Goal: Task Accomplishment & Management: Use online tool/utility

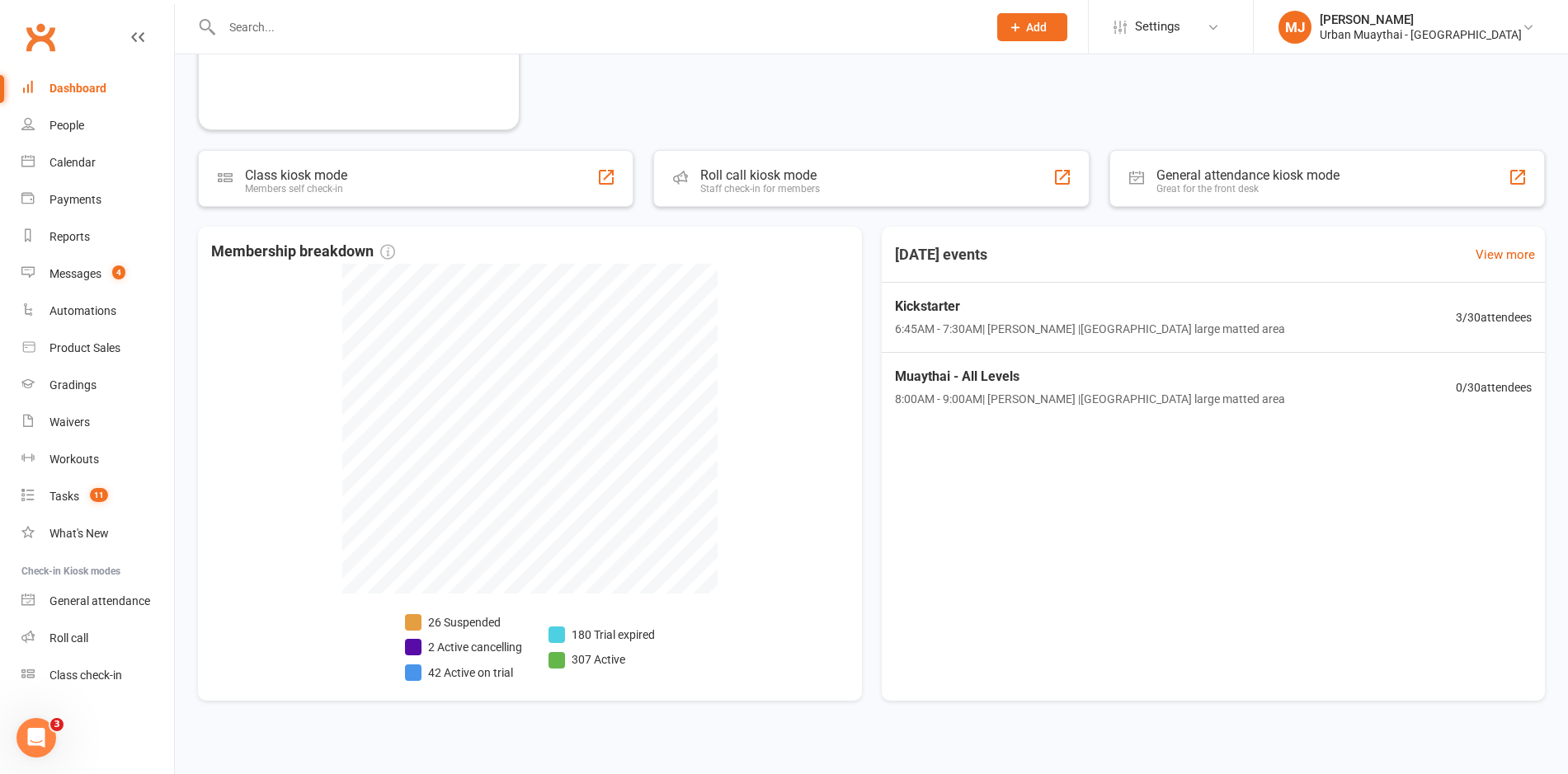
scroll to position [450, 0]
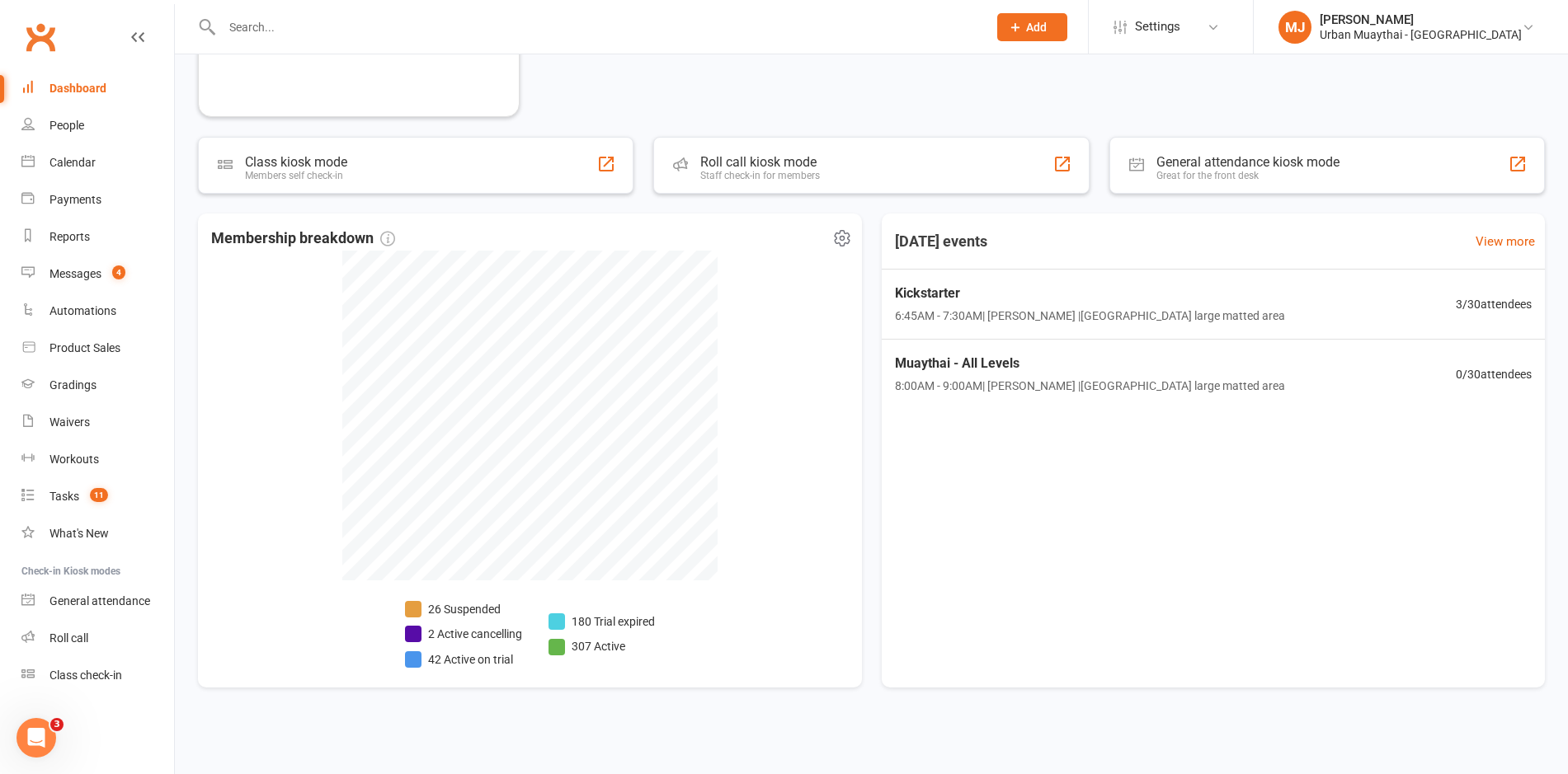
drag, startPoint x: 618, startPoint y: 370, endPoint x: 745, endPoint y: 375, distance: 127.1
click at [745, 375] on div "Membership breakdown 26 Suspended 2 Active cancelling 42 Active on trial 180 Tr…" at bounding box center [530, 451] width 664 height 474
click at [86, 344] on div "Product Sales" at bounding box center [85, 348] width 71 height 13
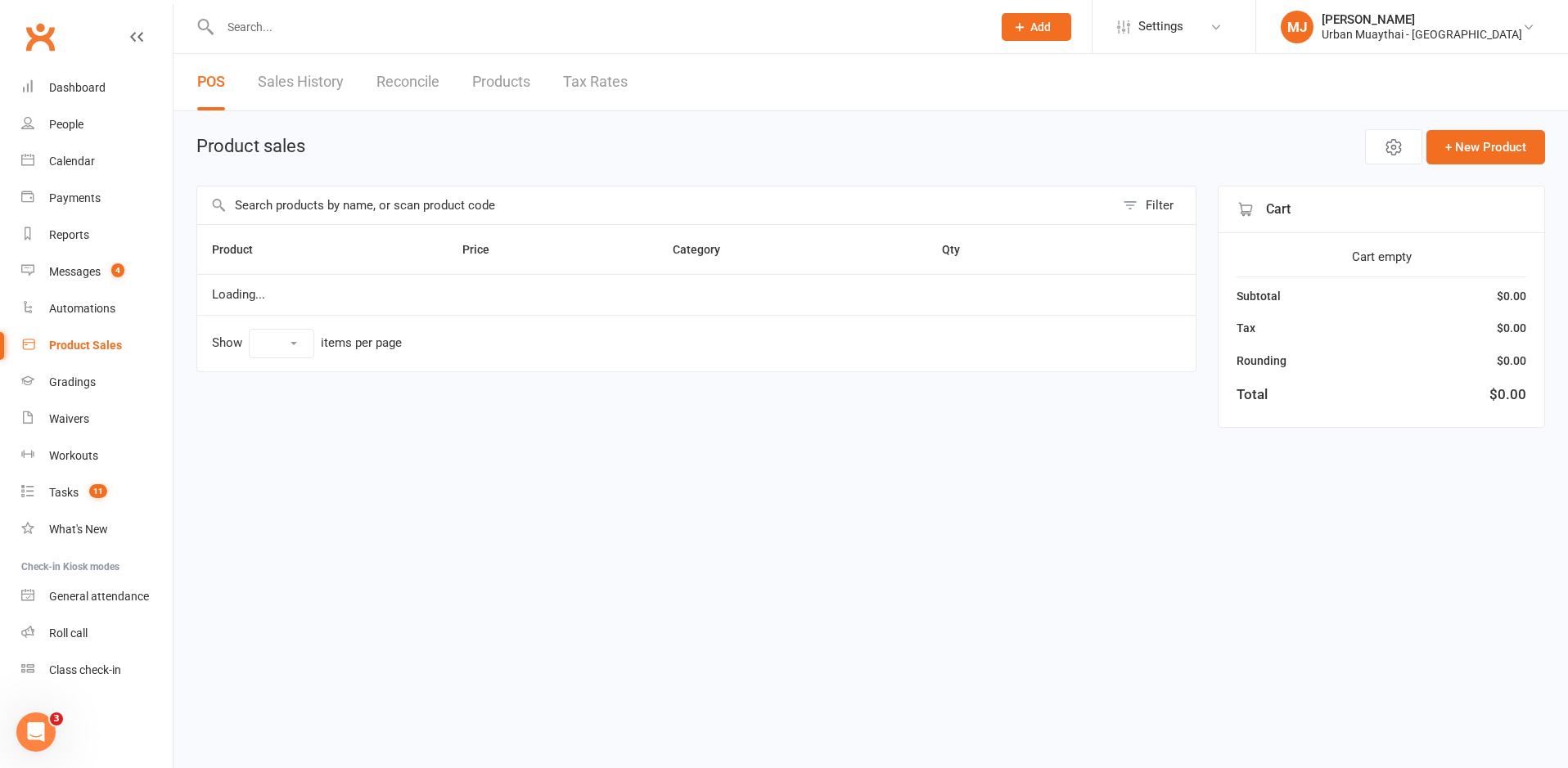
select select "10"
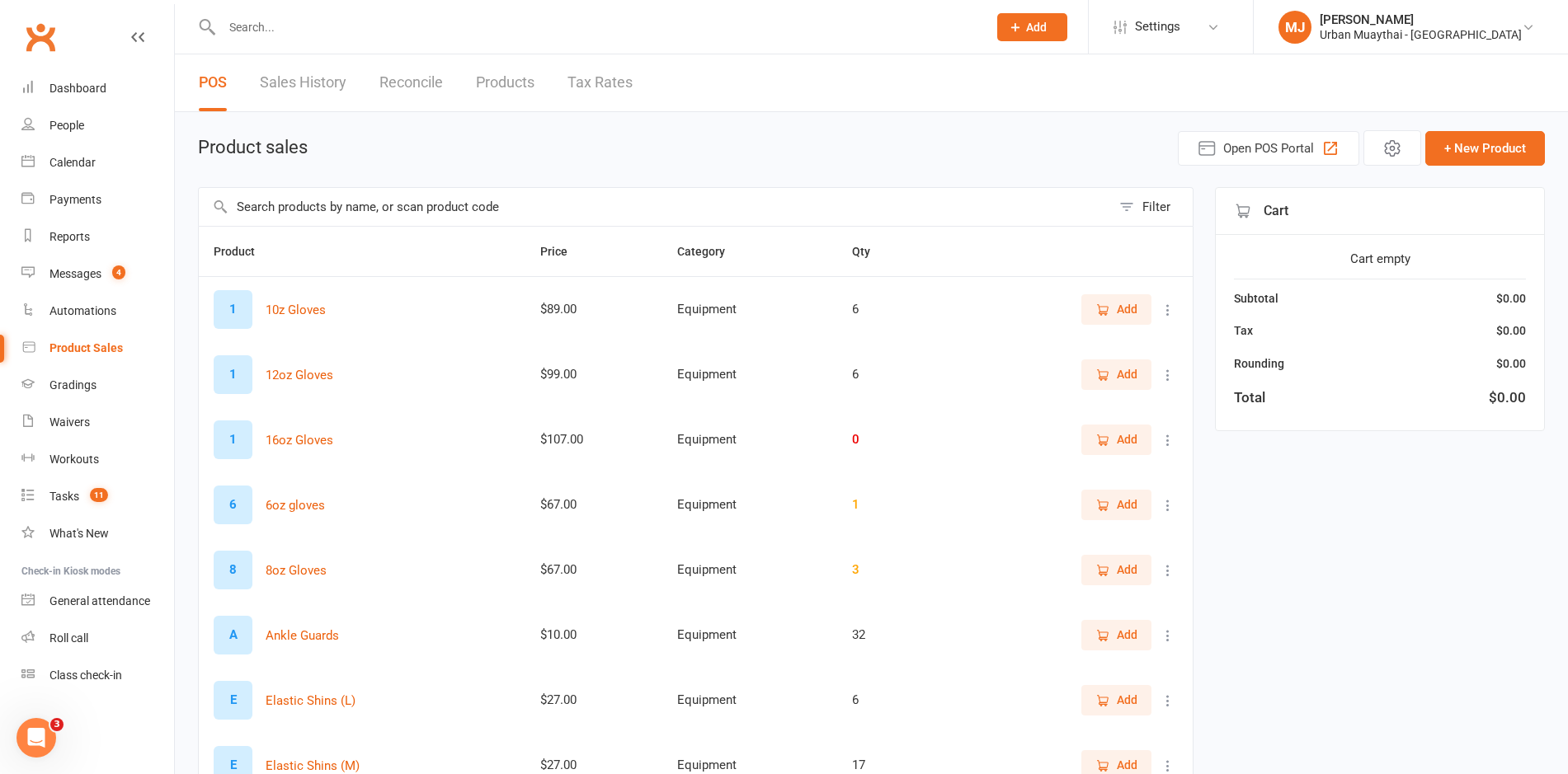
click at [421, 205] on input "text" at bounding box center [654, 207] width 913 height 38
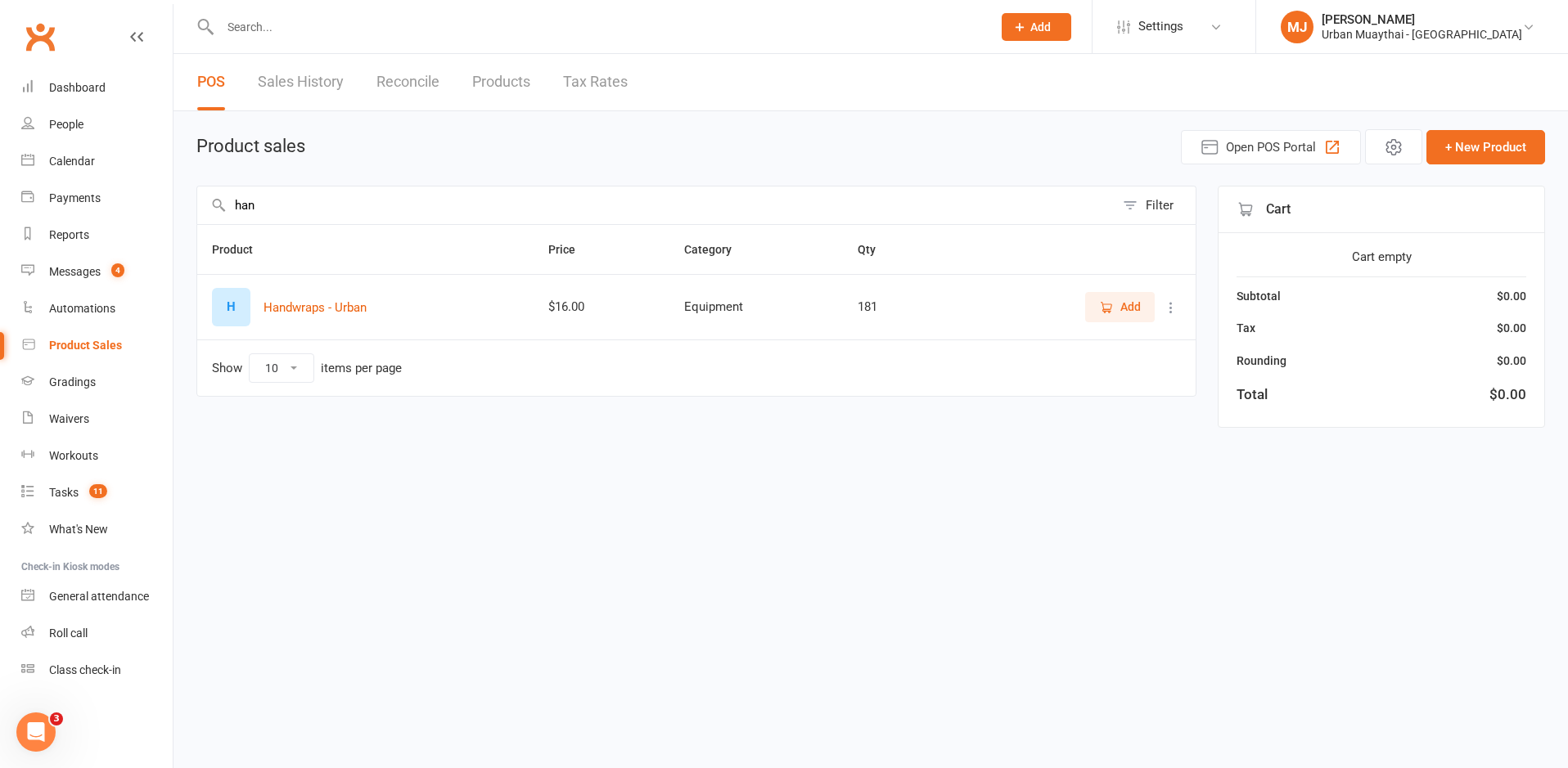
type input "han"
click at [1111, 305] on icon "button" at bounding box center [1107, 307] width 9 height 9
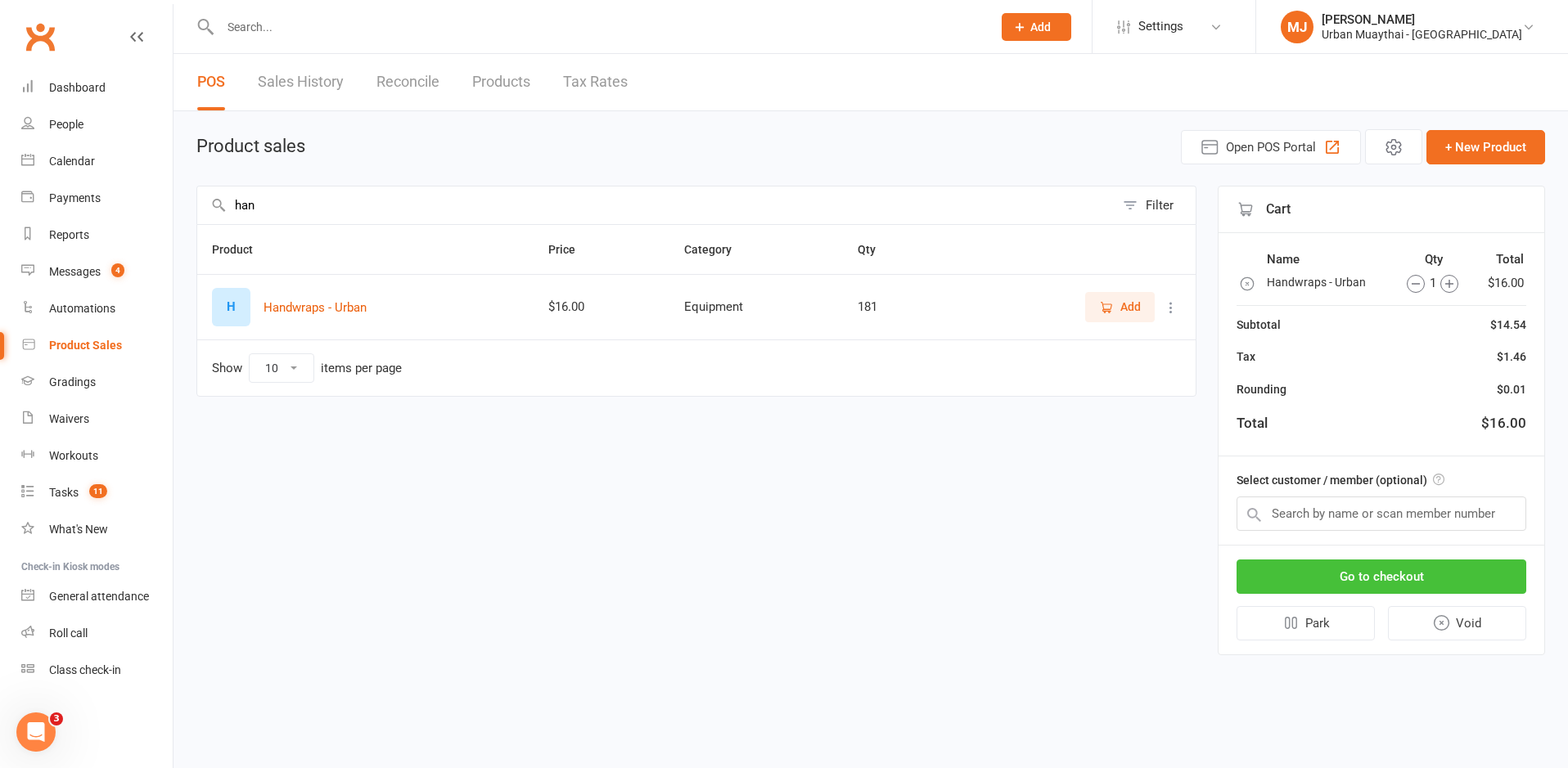
click at [1389, 571] on button "Go to checkout" at bounding box center [1381, 577] width 289 height 34
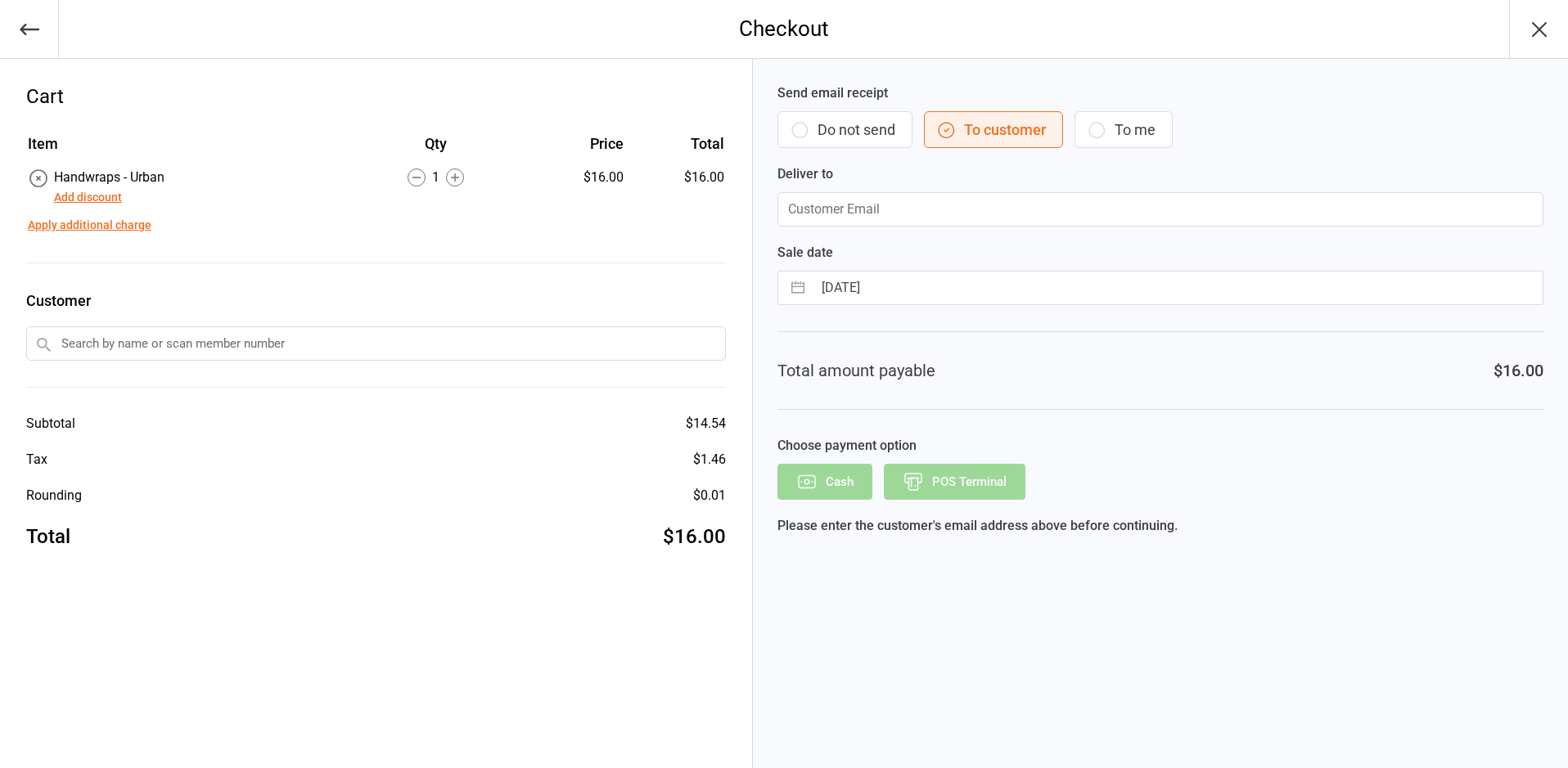
click at [868, 144] on button "Do not send" at bounding box center [844, 129] width 135 height 37
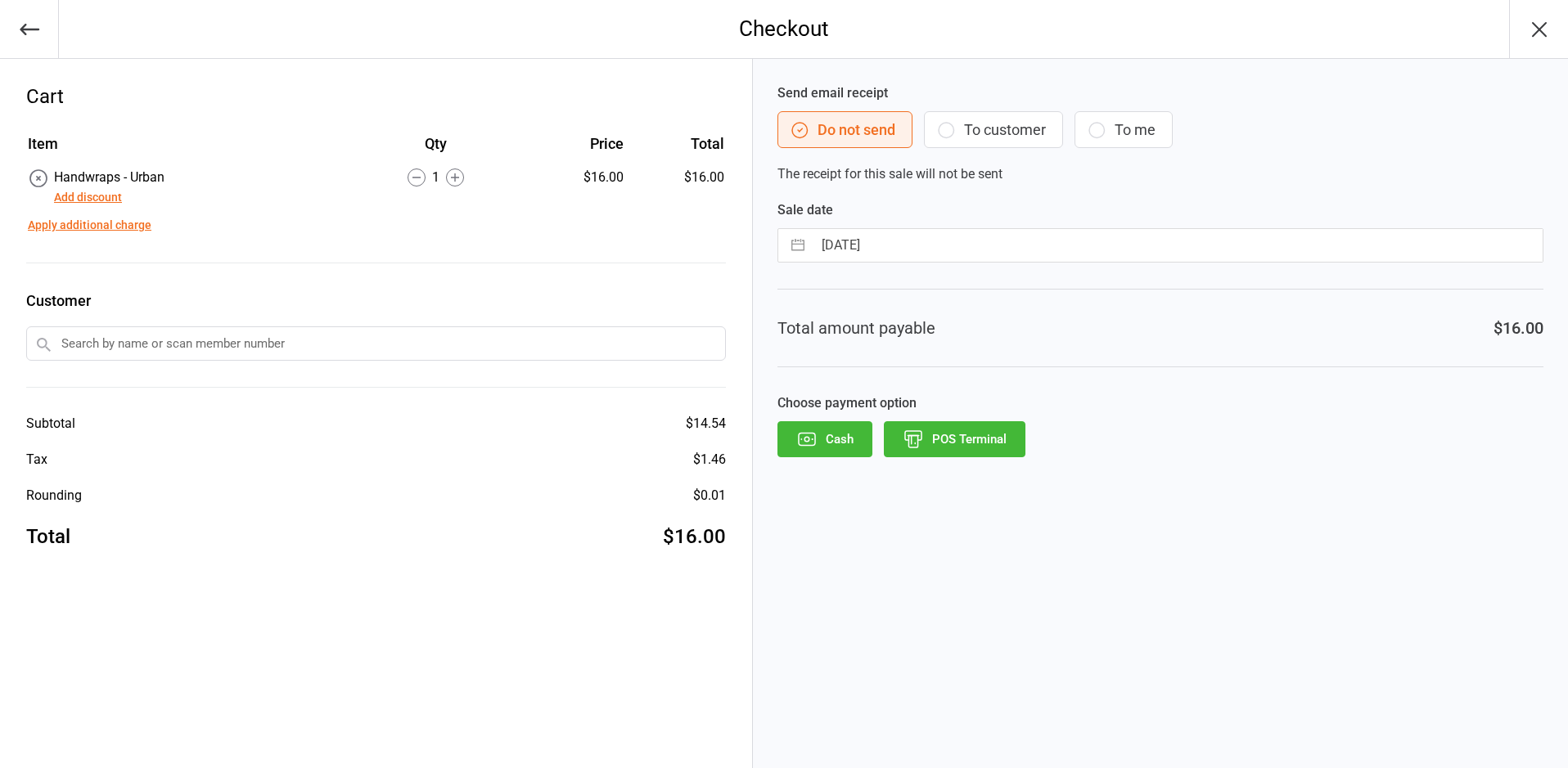
click at [982, 429] on button "POS Terminal" at bounding box center [954, 440] width 142 height 36
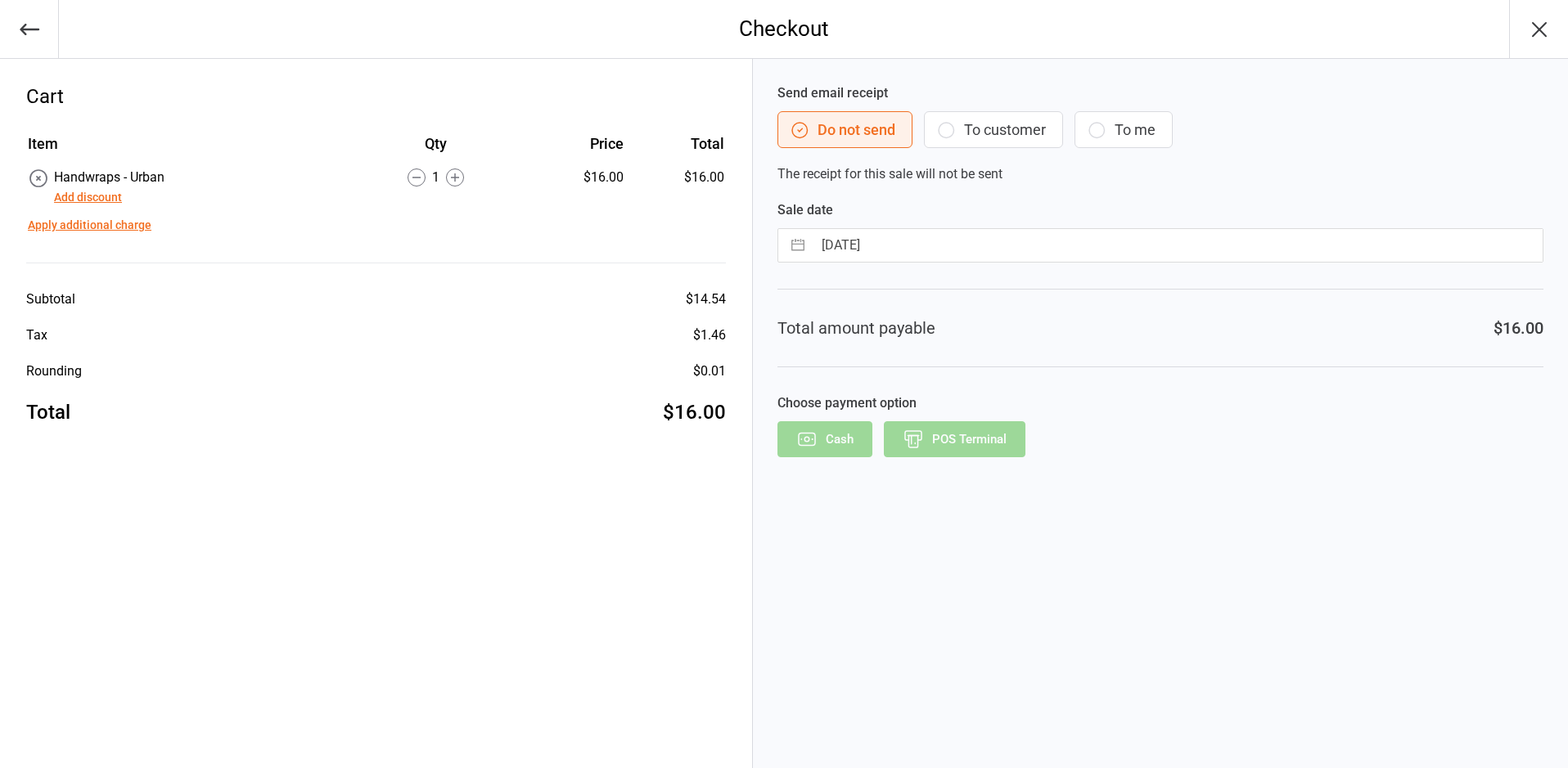
click at [982, 429] on div "Cash POS Terminal" at bounding box center [1160, 440] width 765 height 36
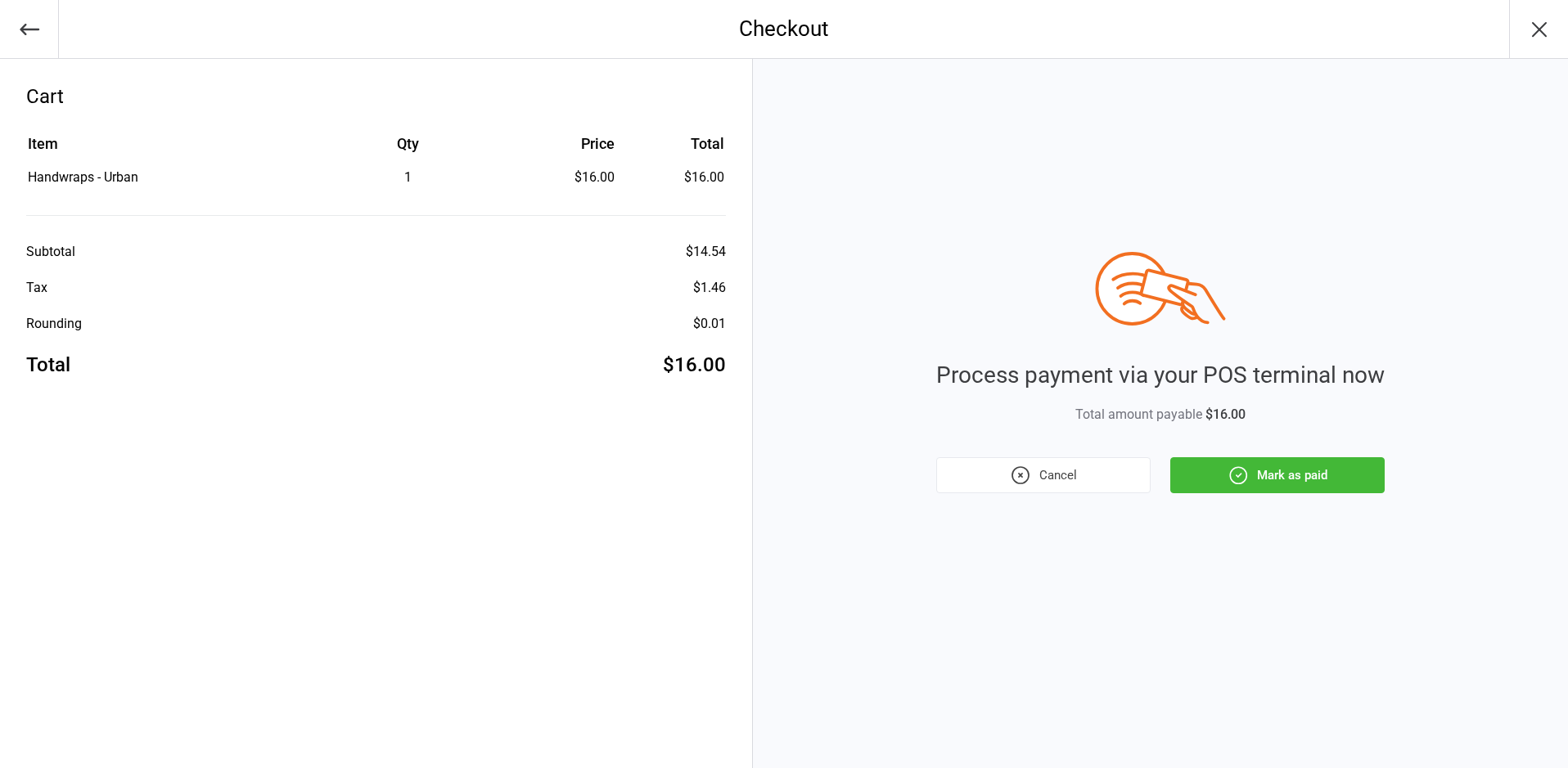
click at [1318, 482] on button "Mark as paid" at bounding box center [1277, 475] width 214 height 36
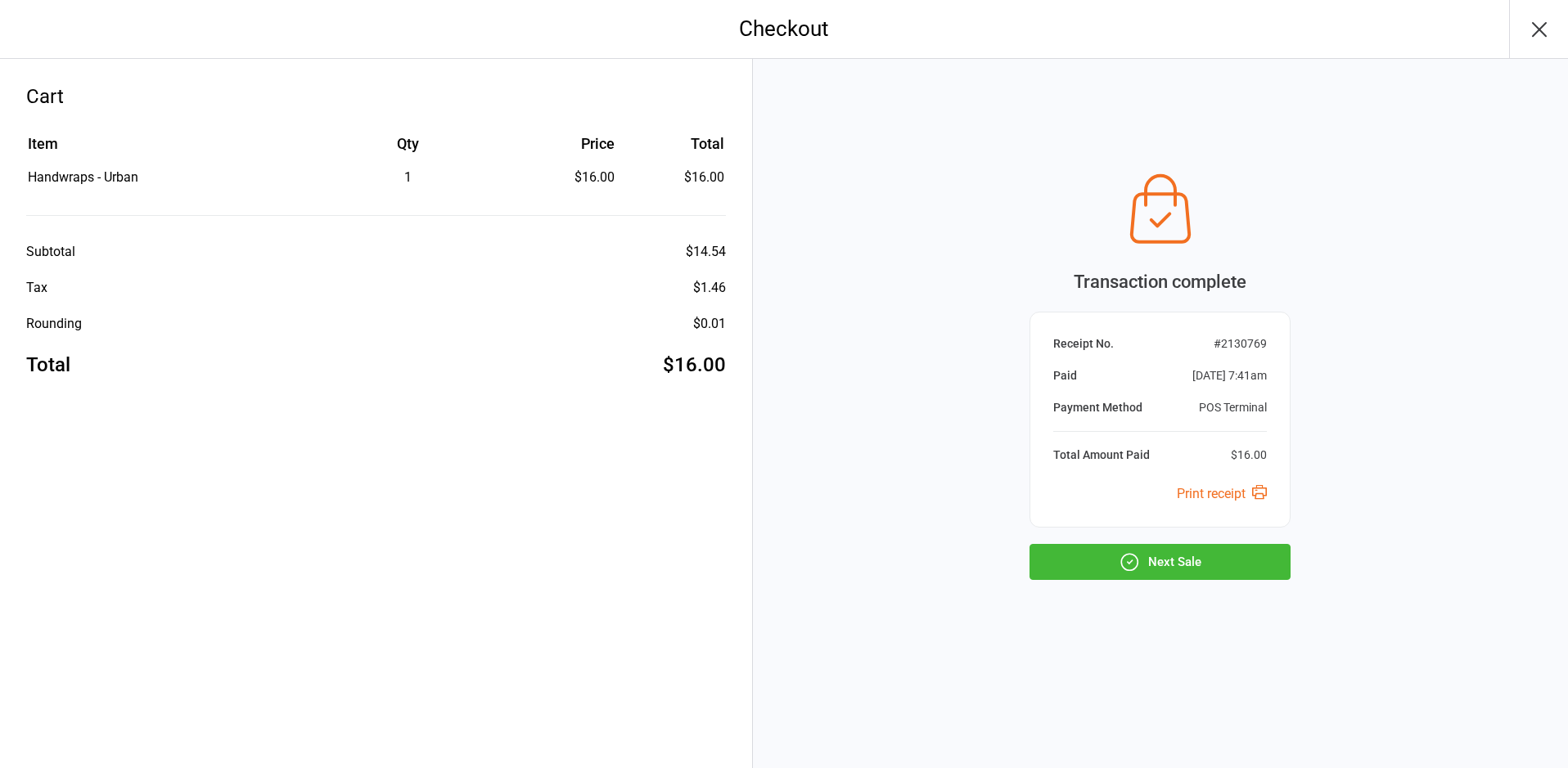
click at [1240, 545] on button "Next Sale" at bounding box center [1160, 562] width 261 height 36
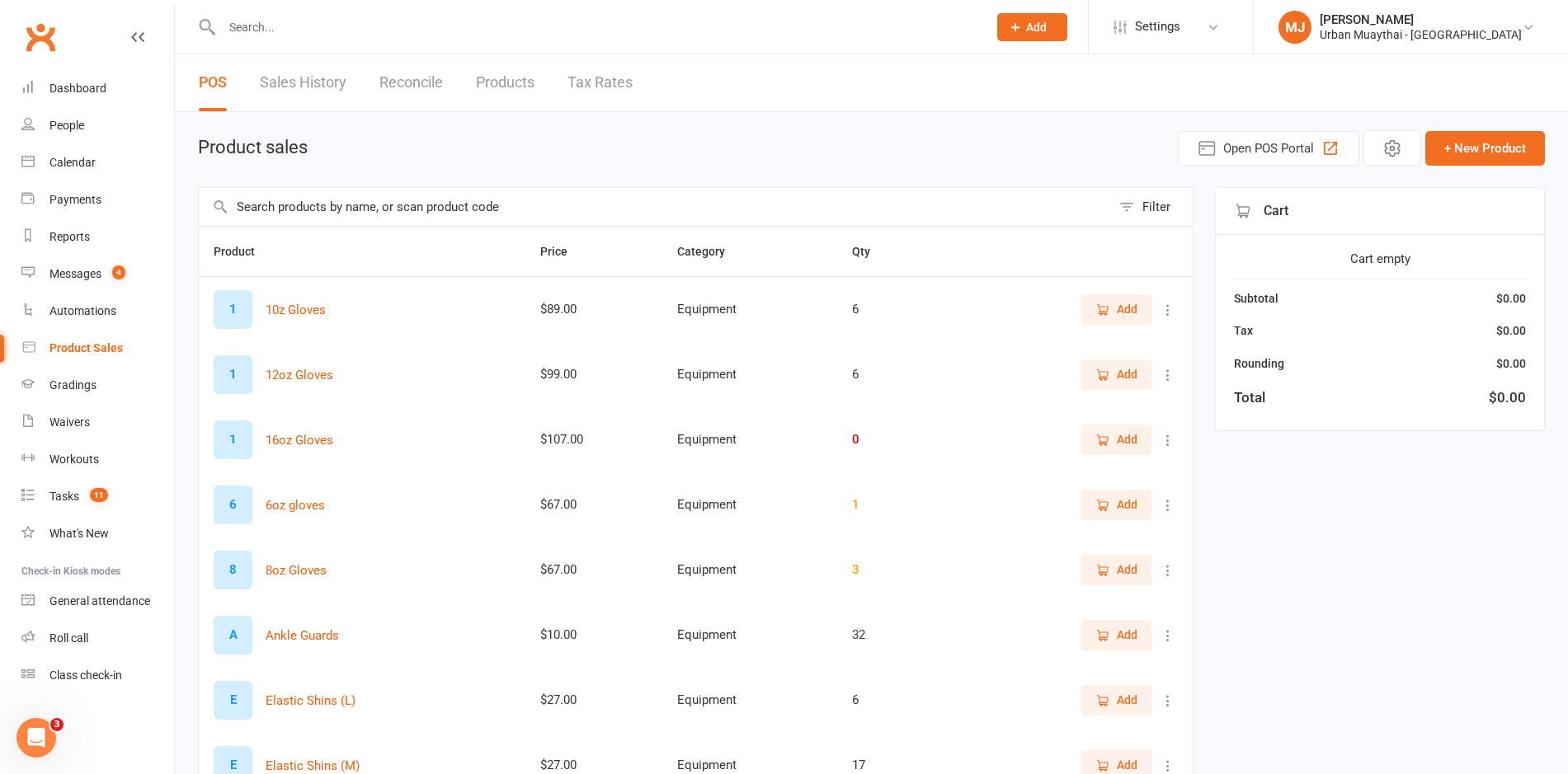
click at [301, 73] on link "Sales History" at bounding box center [303, 82] width 86 height 57
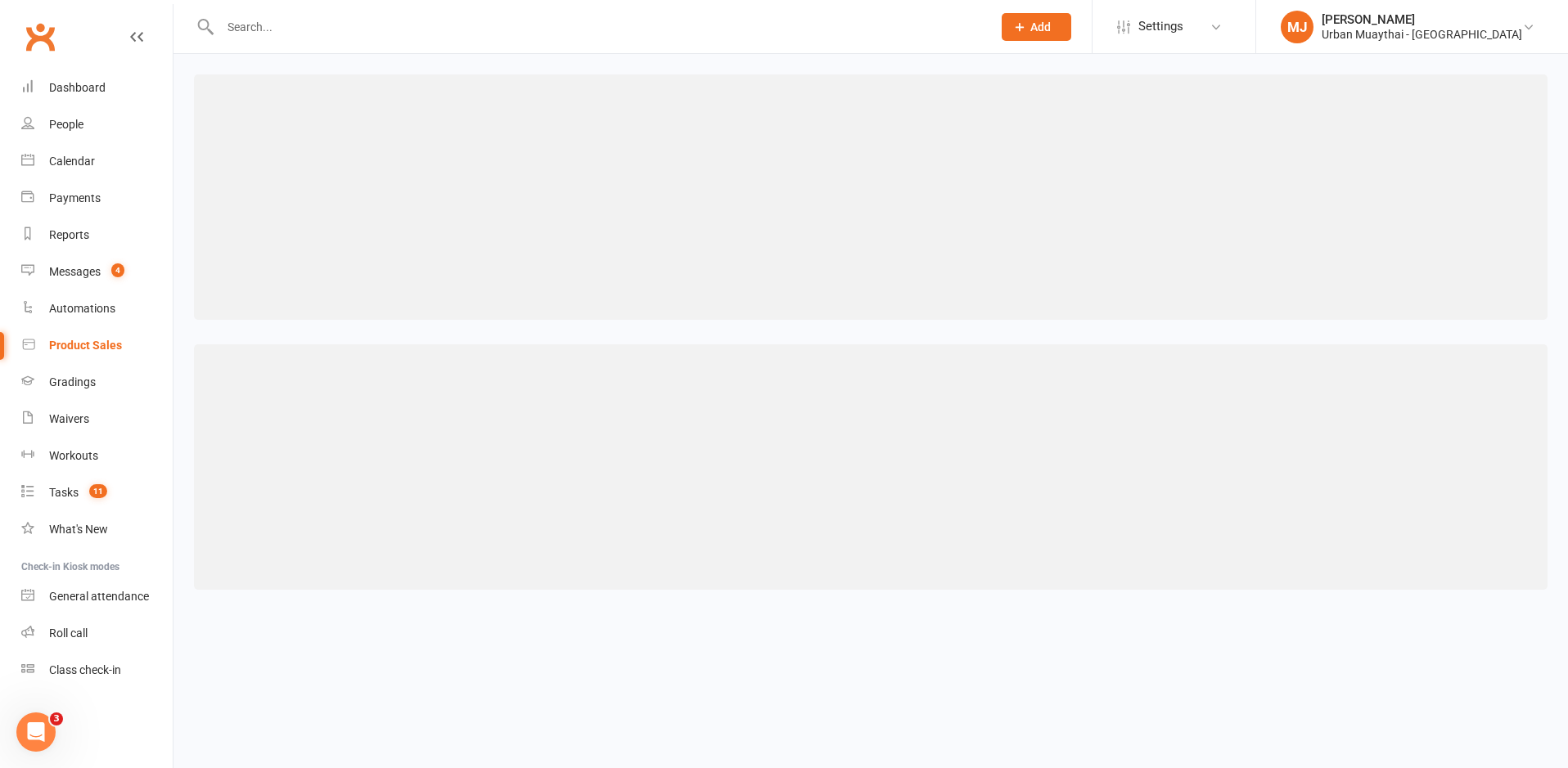
click at [1121, 633] on html "Prospect Member Non-attending contact Class / event Appointment Grading event T…" at bounding box center [784, 316] width 1568 height 633
click at [30, 28] on link "Clubworx" at bounding box center [40, 36] width 41 height 41
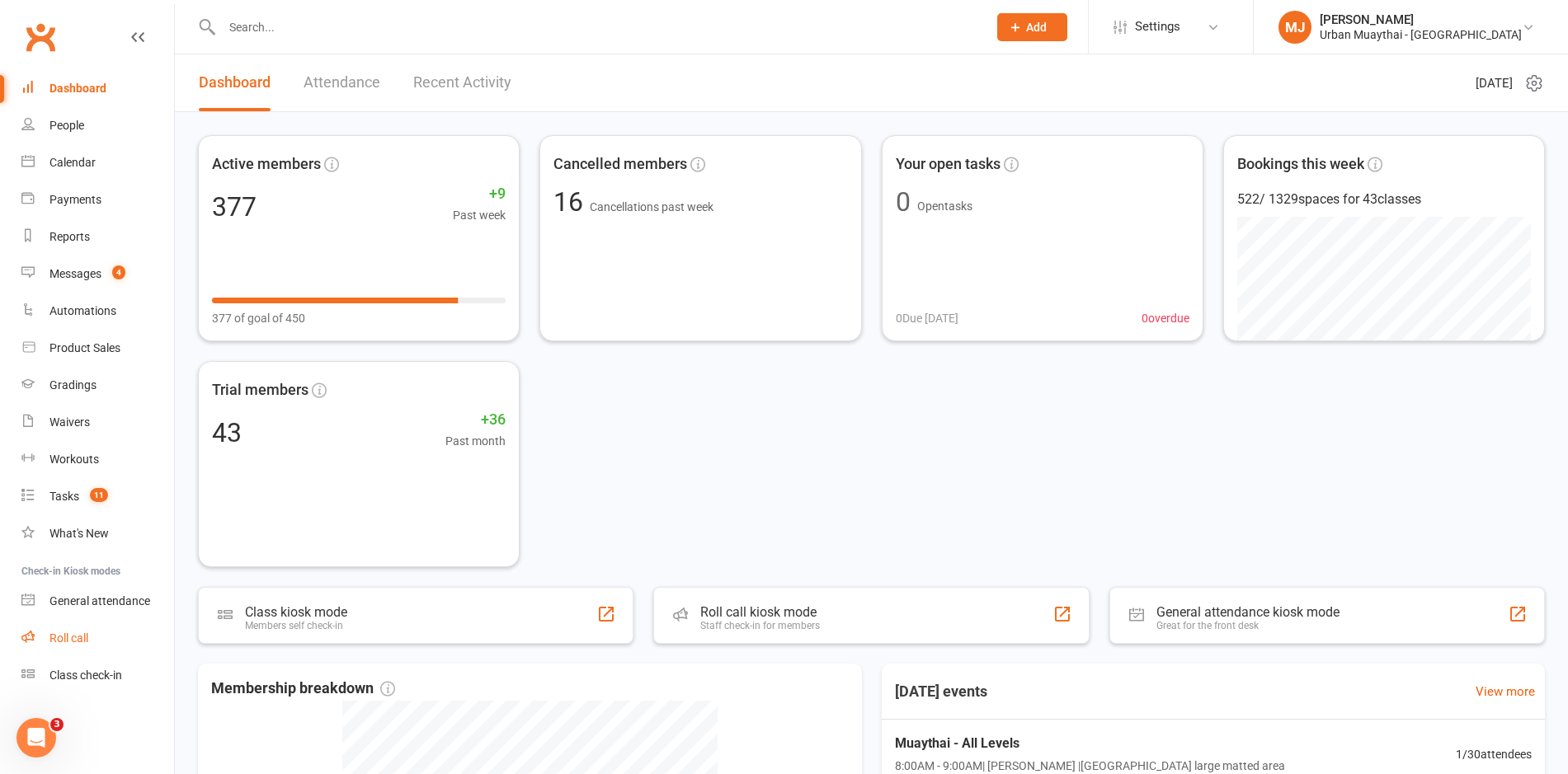
click at [71, 645] on link "Roll call" at bounding box center [97, 638] width 153 height 37
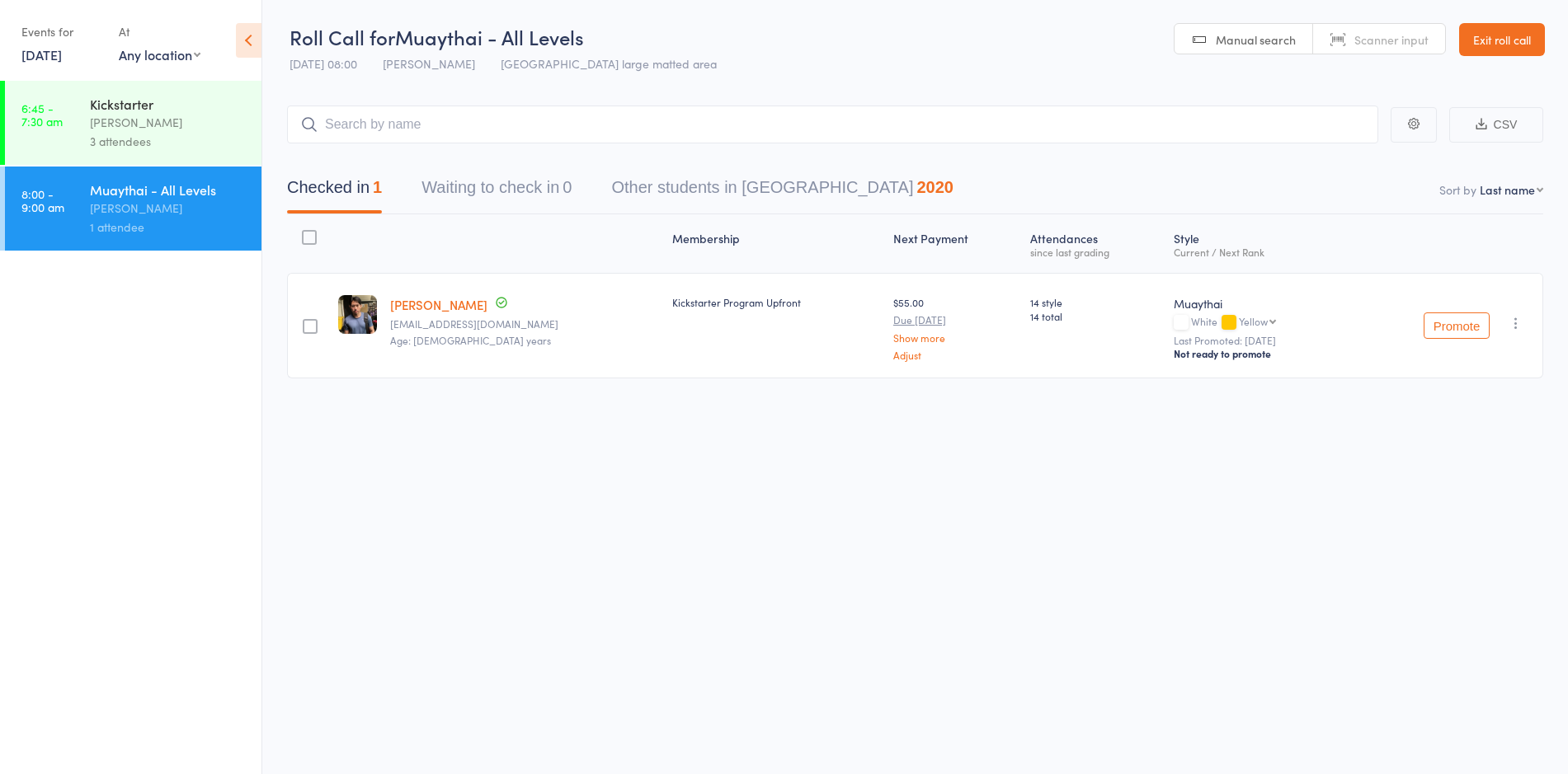
click at [1485, 31] on link "Exit roll call" at bounding box center [1501, 39] width 85 height 33
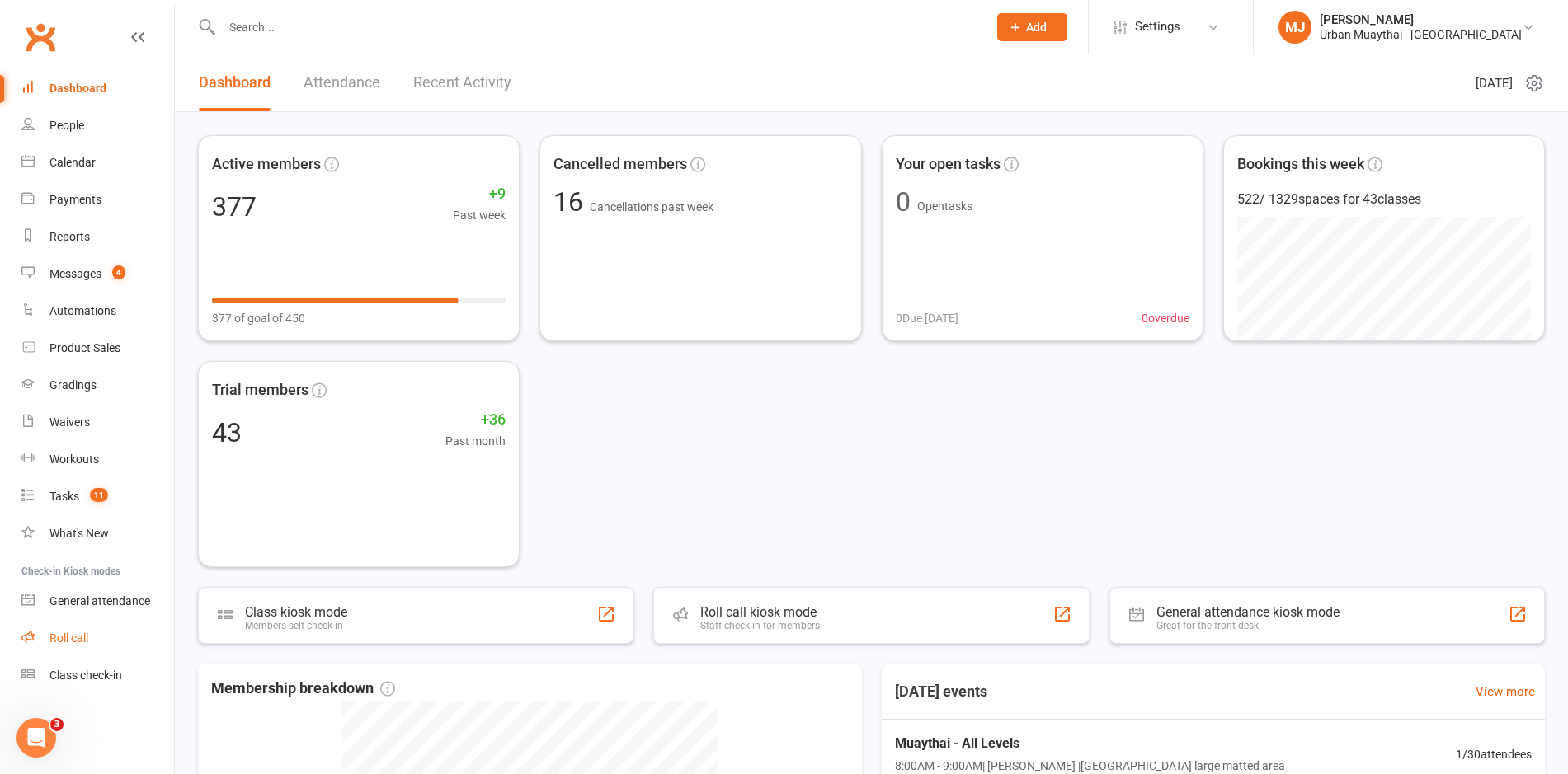
click at [71, 637] on div "Roll call" at bounding box center [69, 638] width 38 height 13
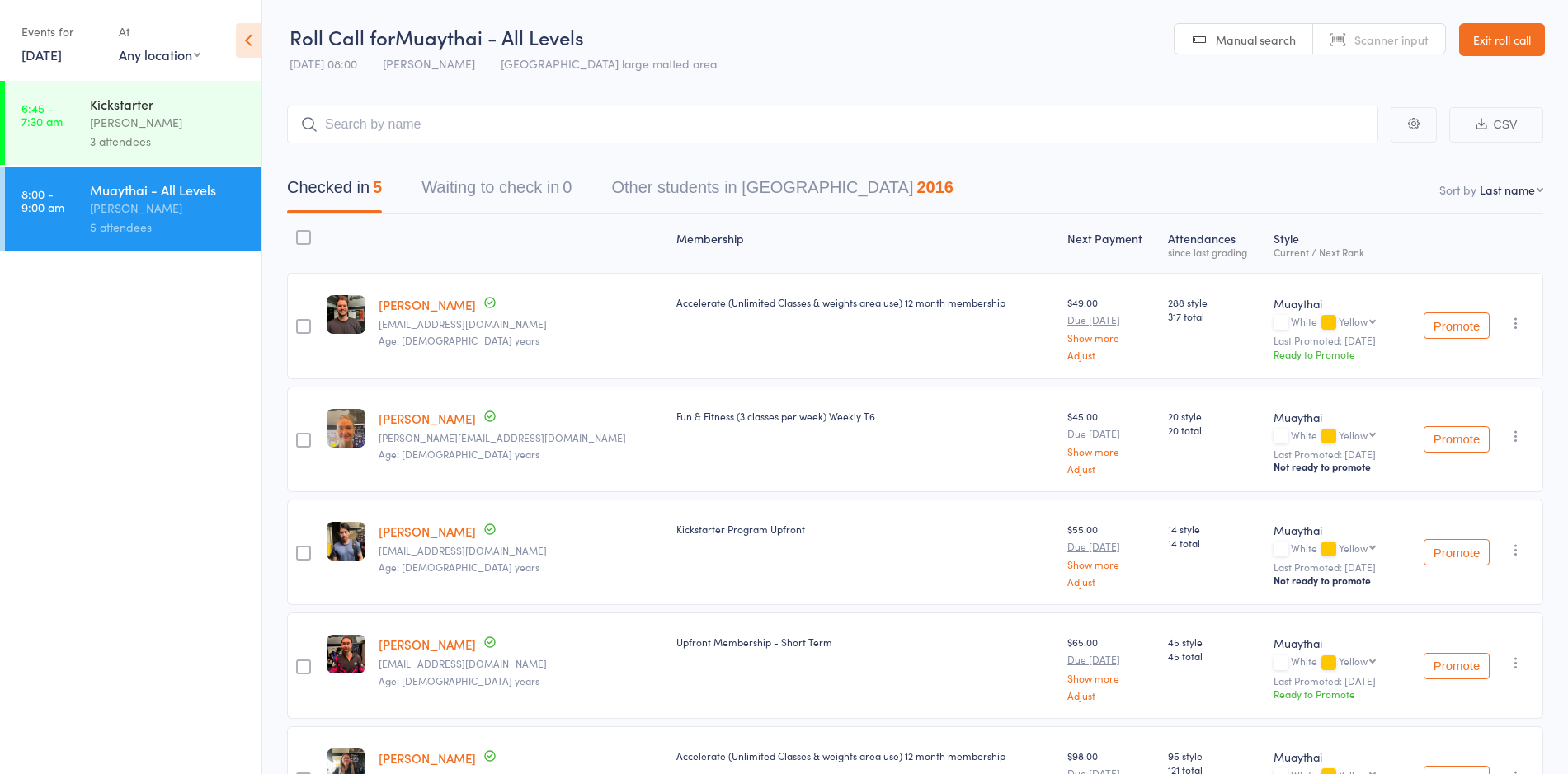
click at [1514, 49] on link "Exit roll call" at bounding box center [1501, 39] width 85 height 33
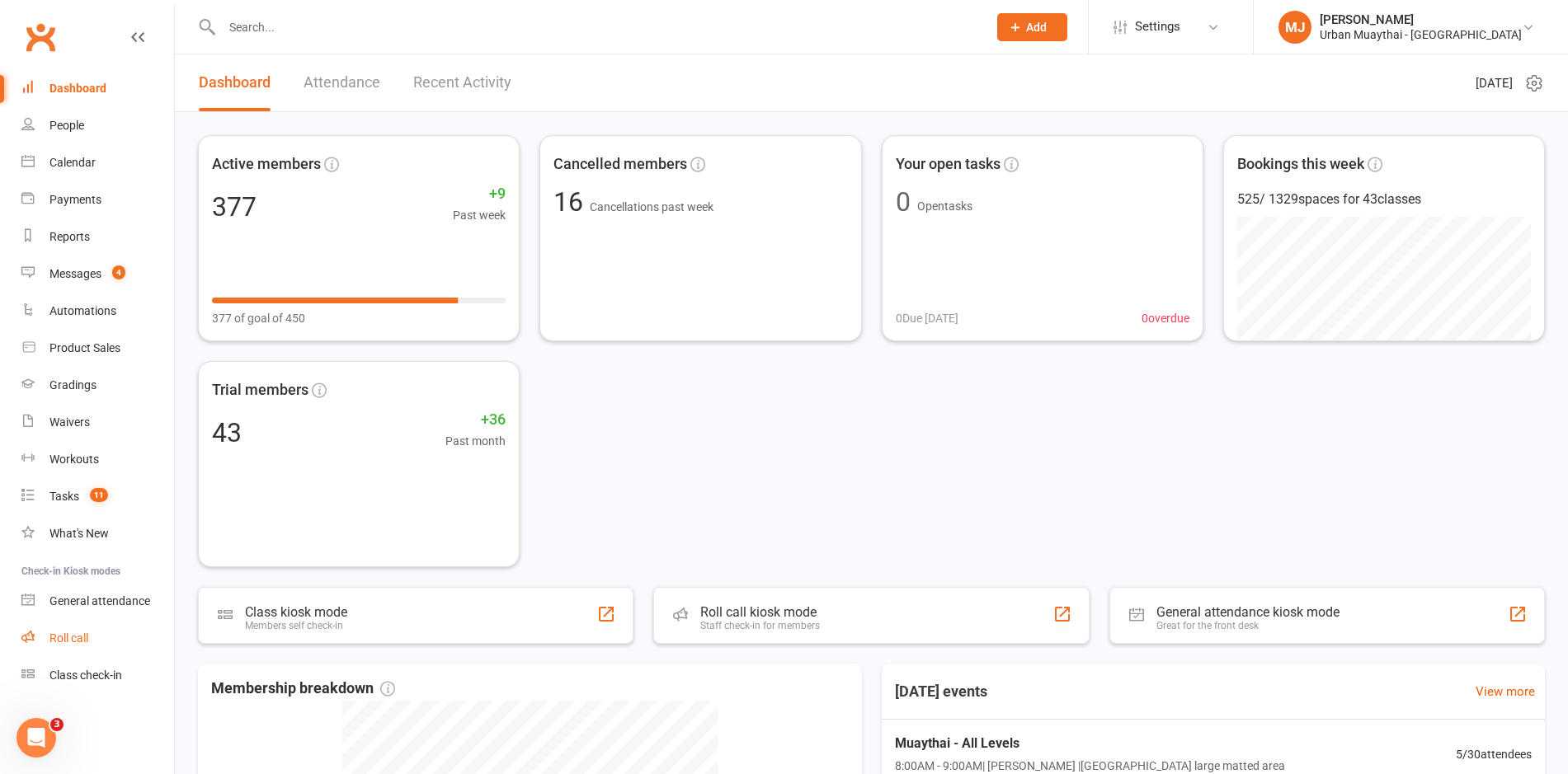
click at [44, 622] on link "Roll call" at bounding box center [97, 638] width 153 height 37
click at [86, 641] on div "Roll call" at bounding box center [69, 638] width 38 height 13
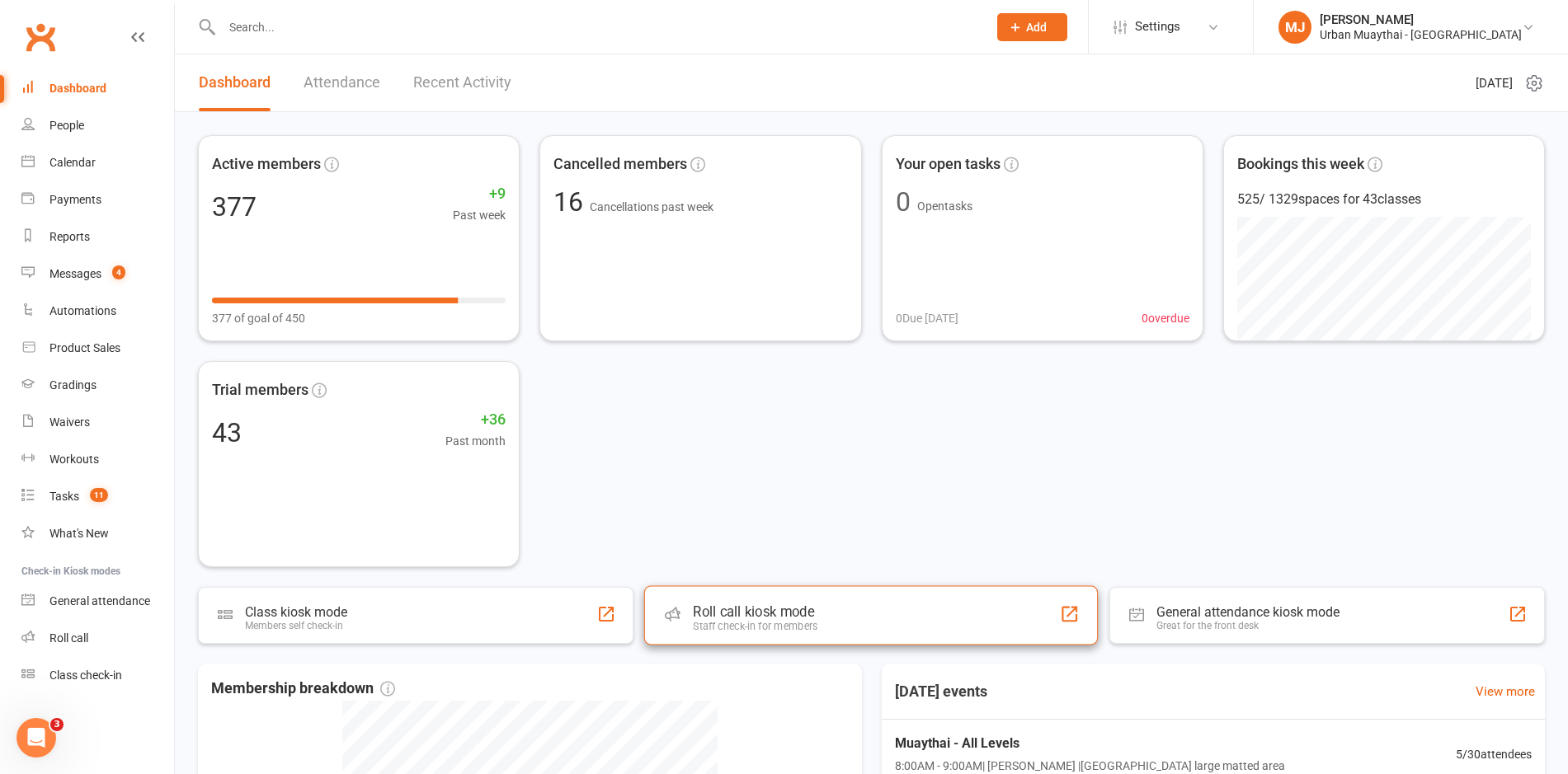
click at [750, 609] on div "Roll call kiosk mode" at bounding box center [756, 611] width 125 height 16
click at [750, 609] on div "Roll call kiosk mode" at bounding box center [754, 611] width 126 height 16
click at [984, 624] on div "Roll call kiosk mode Staff check-in for members" at bounding box center [871, 615] width 458 height 59
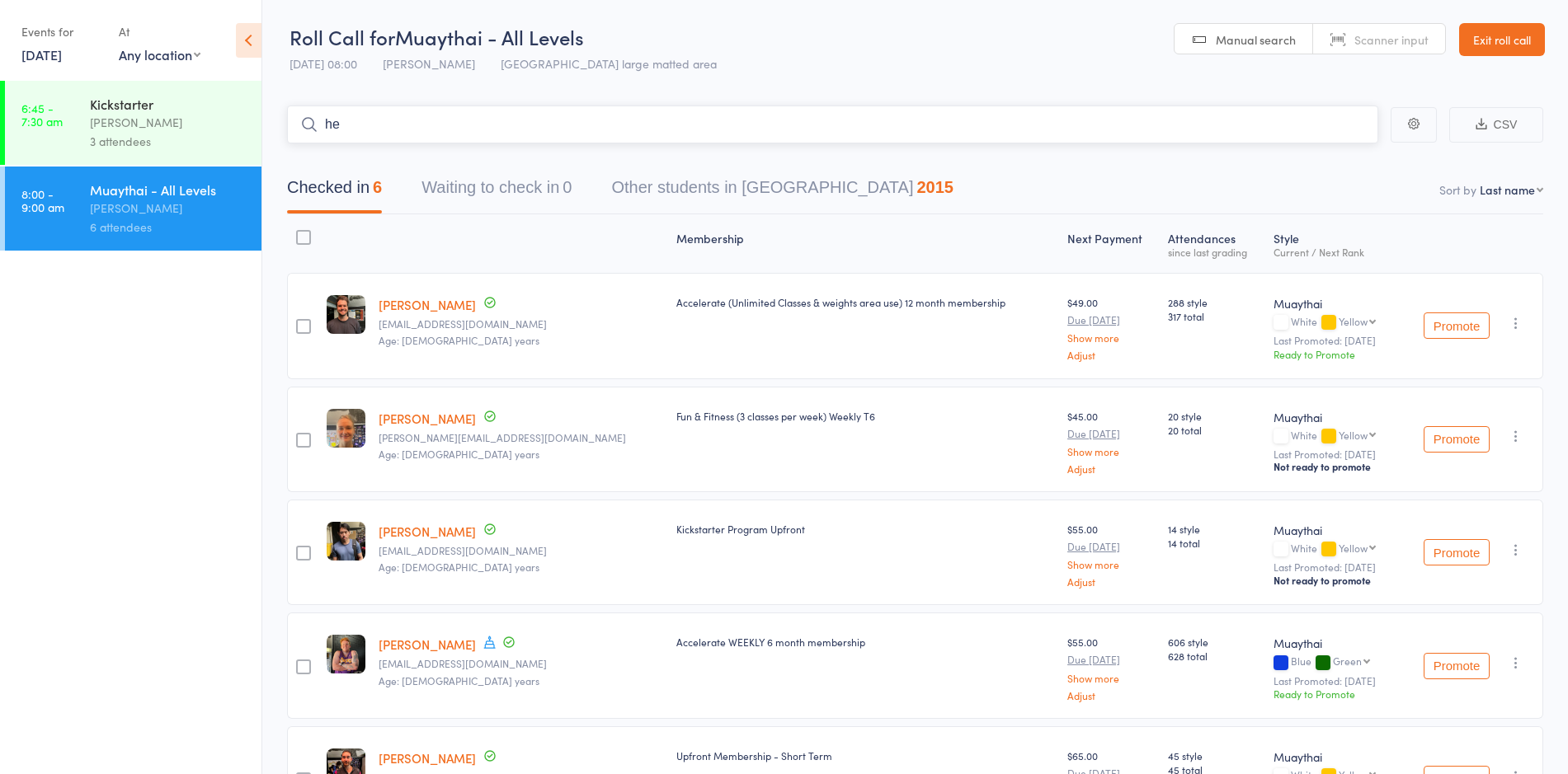
type input "h"
click at [61, 49] on link "[DATE]" at bounding box center [41, 54] width 40 height 18
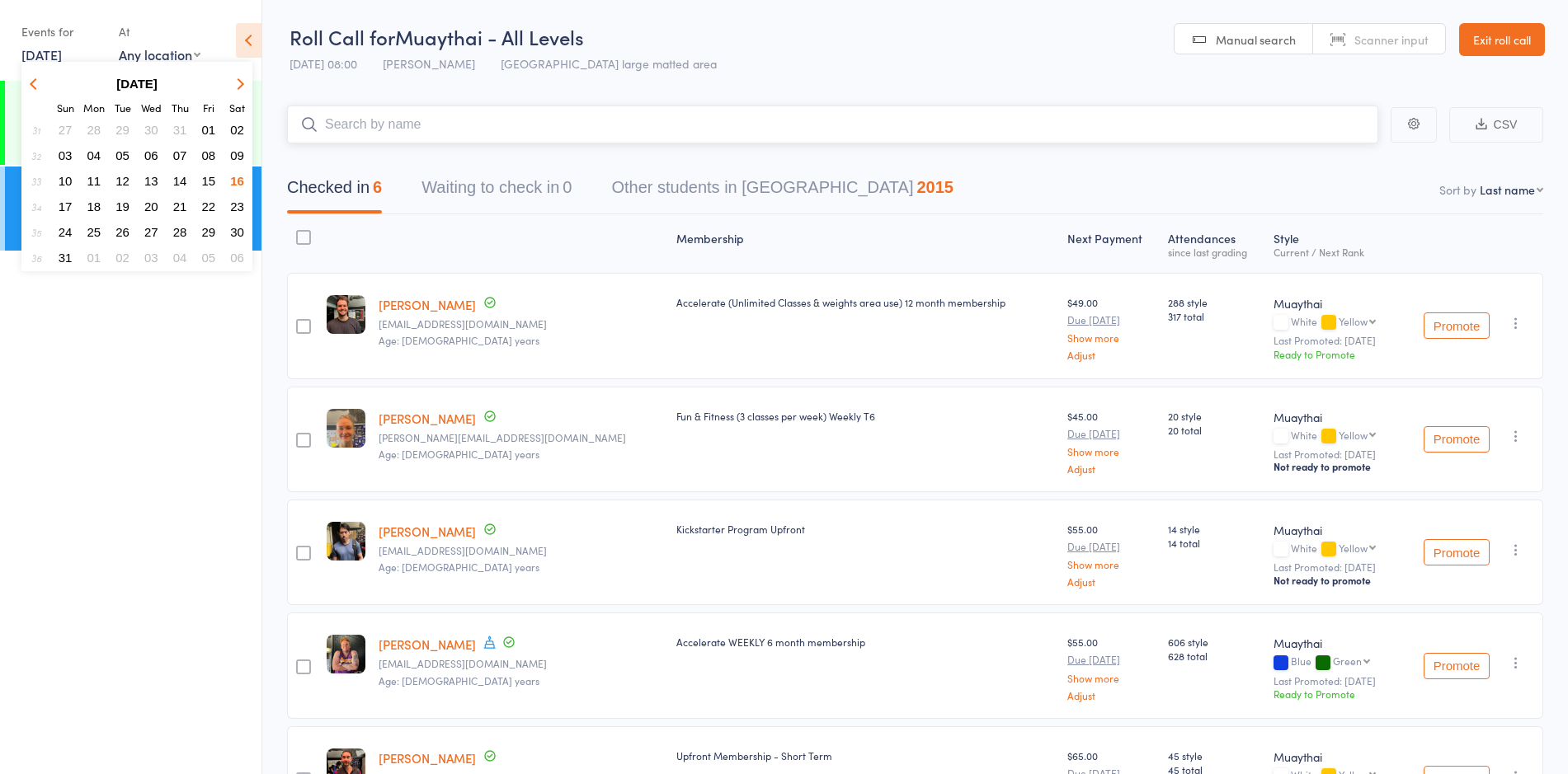
click at [408, 131] on input "search" at bounding box center [832, 125] width 1091 height 38
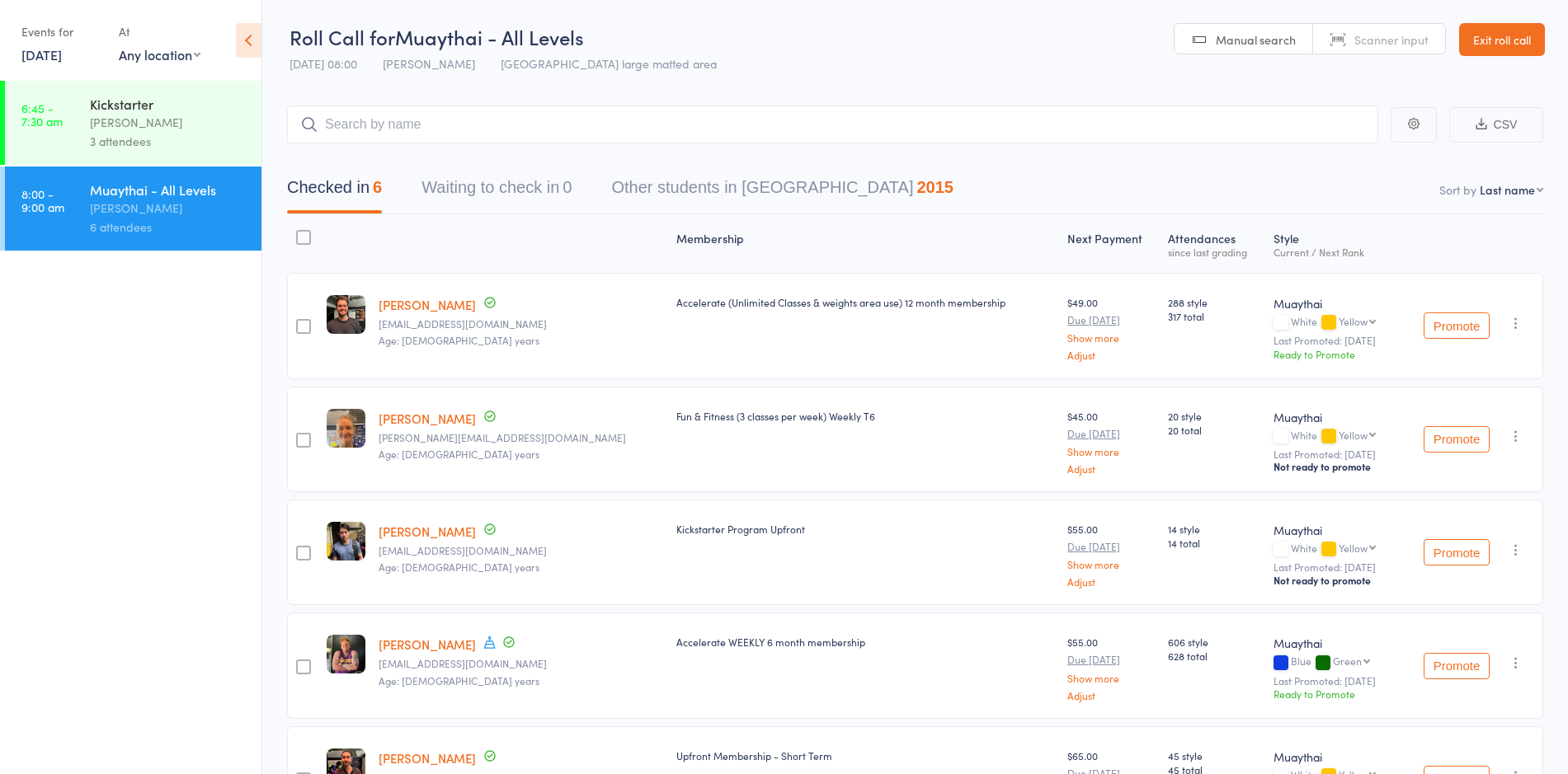
drag, startPoint x: 212, startPoint y: 1, endPoint x: 83, endPoint y: 58, distance: 141.0
click at [61, 58] on link "16 Aug, 2025" at bounding box center [41, 54] width 40 height 18
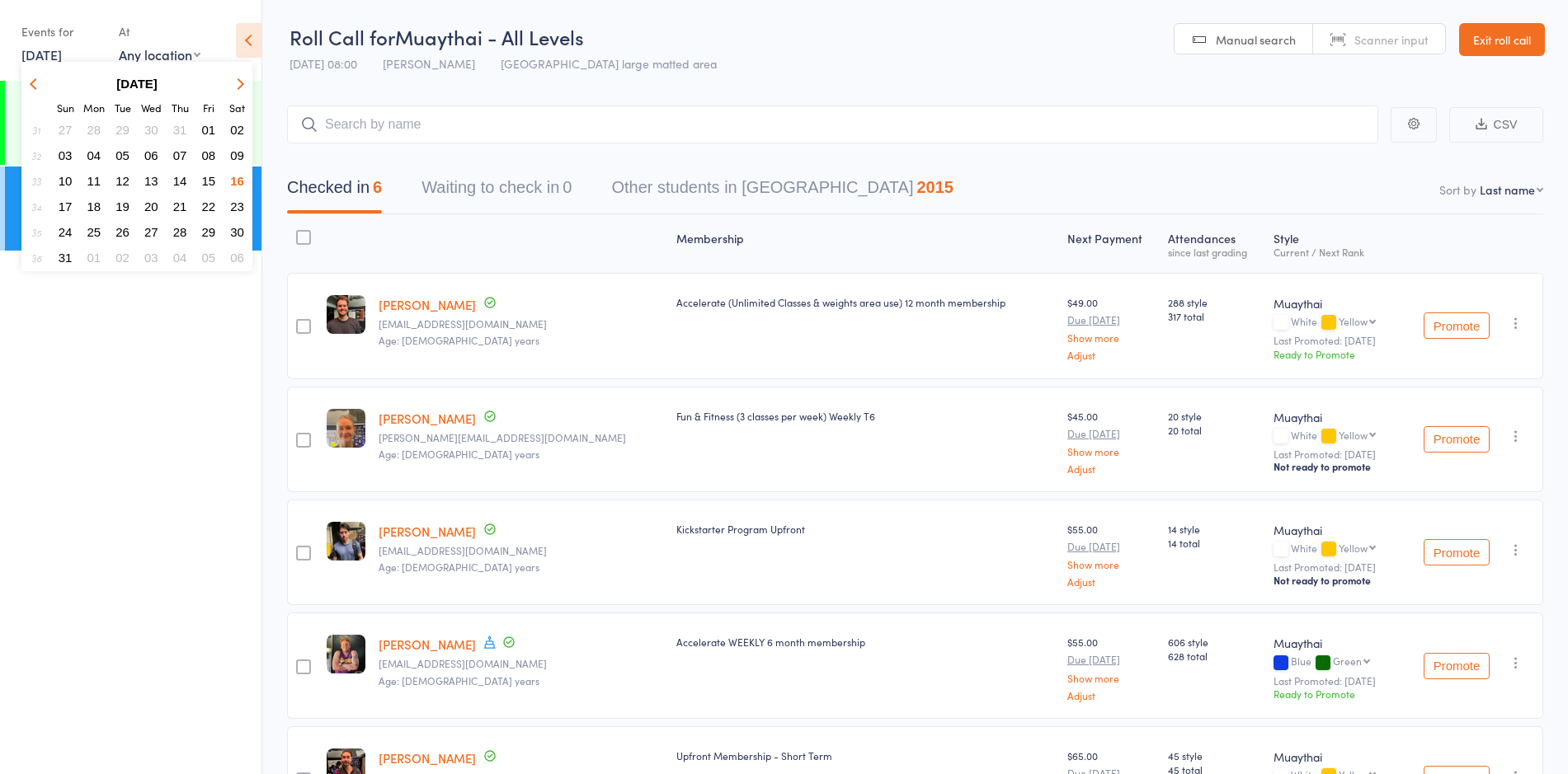
click at [183, 184] on span "14" at bounding box center [179, 180] width 14 height 14
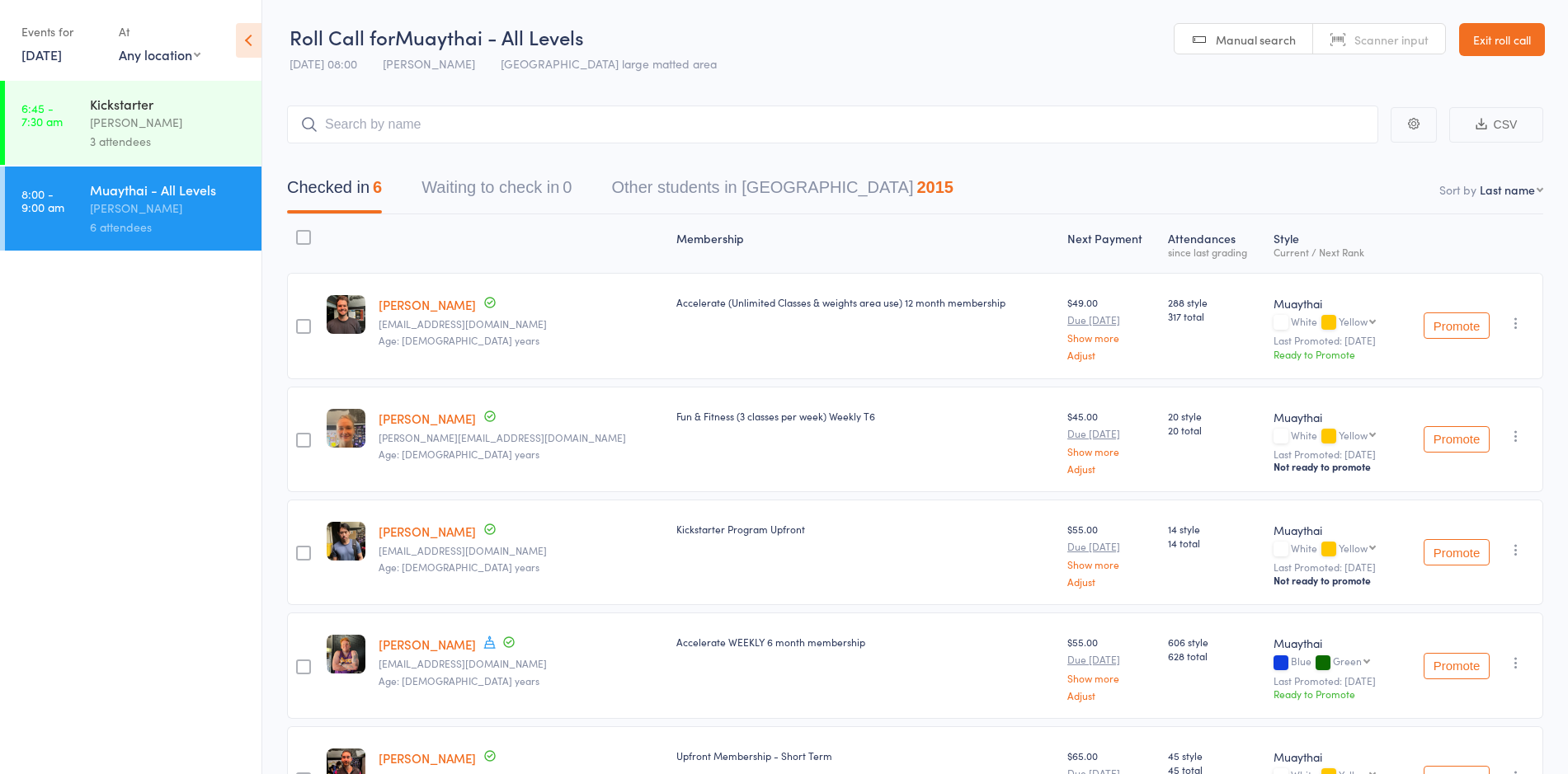
drag, startPoint x: 484, startPoint y: 645, endPoint x: 95, endPoint y: 634, distance: 389.2
click at [95, 634] on ul "6:45 - 7:30 am Kickstarter Mitch Jackson 3 attendees 8:00 - 9:00 am Muaythai - …" at bounding box center [131, 427] width 261 height 693
click at [61, 92] on link "6:45 - 7:30 am Kickstarter [PERSON_NAME] 3 attendees" at bounding box center [132, 123] width 256 height 84
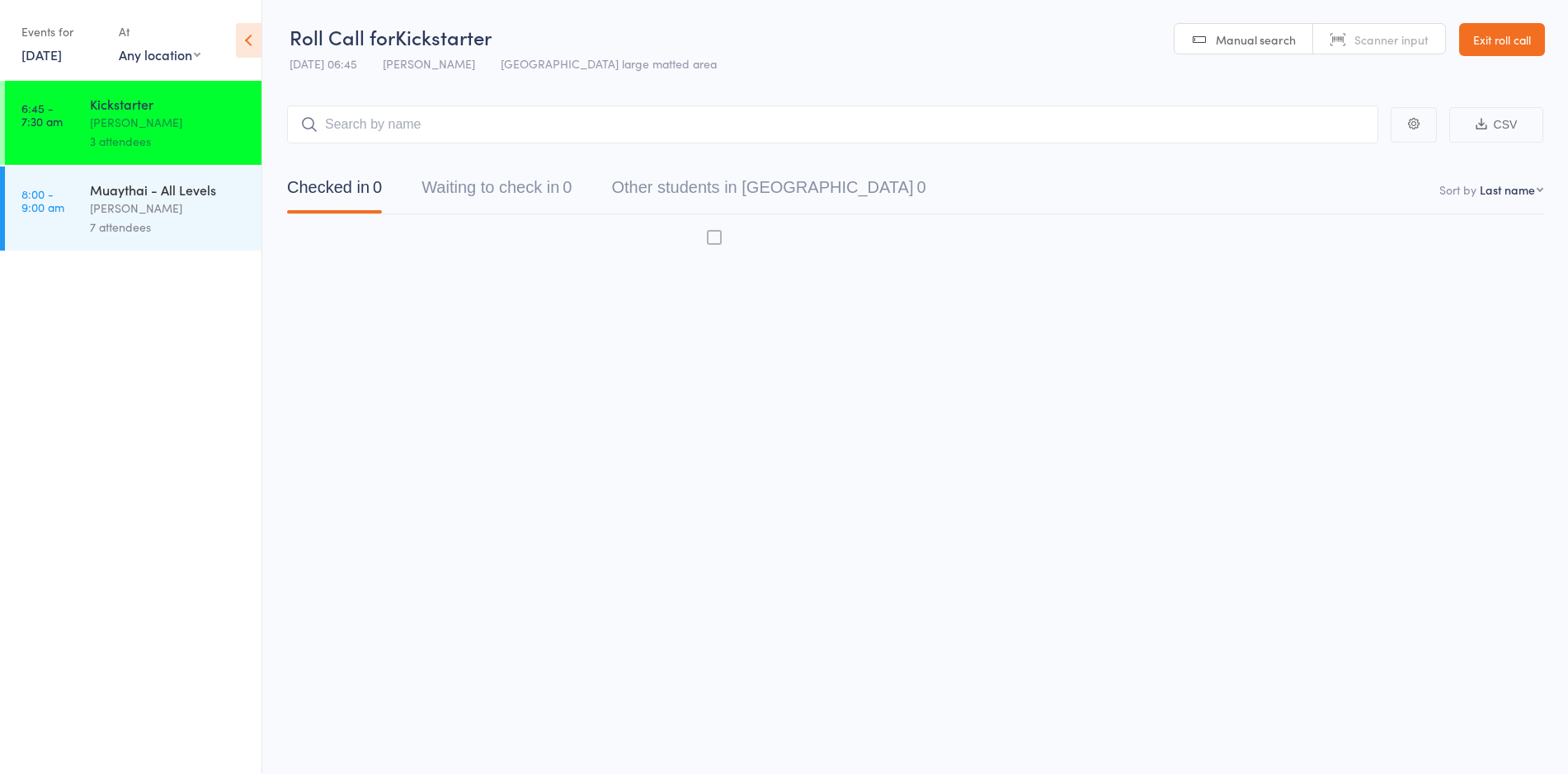
click at [61, 61] on link "[DATE]" at bounding box center [41, 54] width 40 height 18
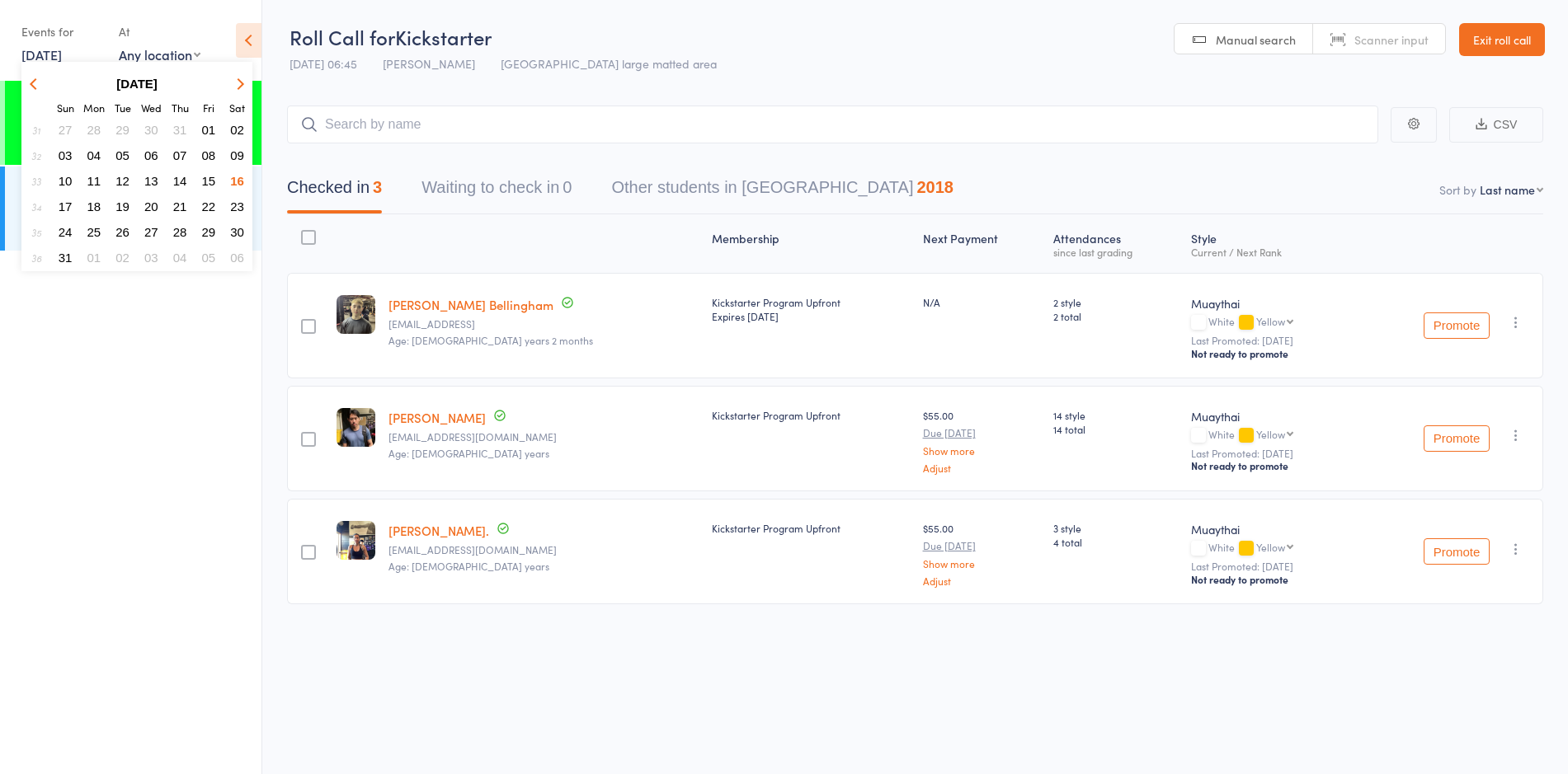
click at [185, 177] on span "14" at bounding box center [179, 180] width 14 height 14
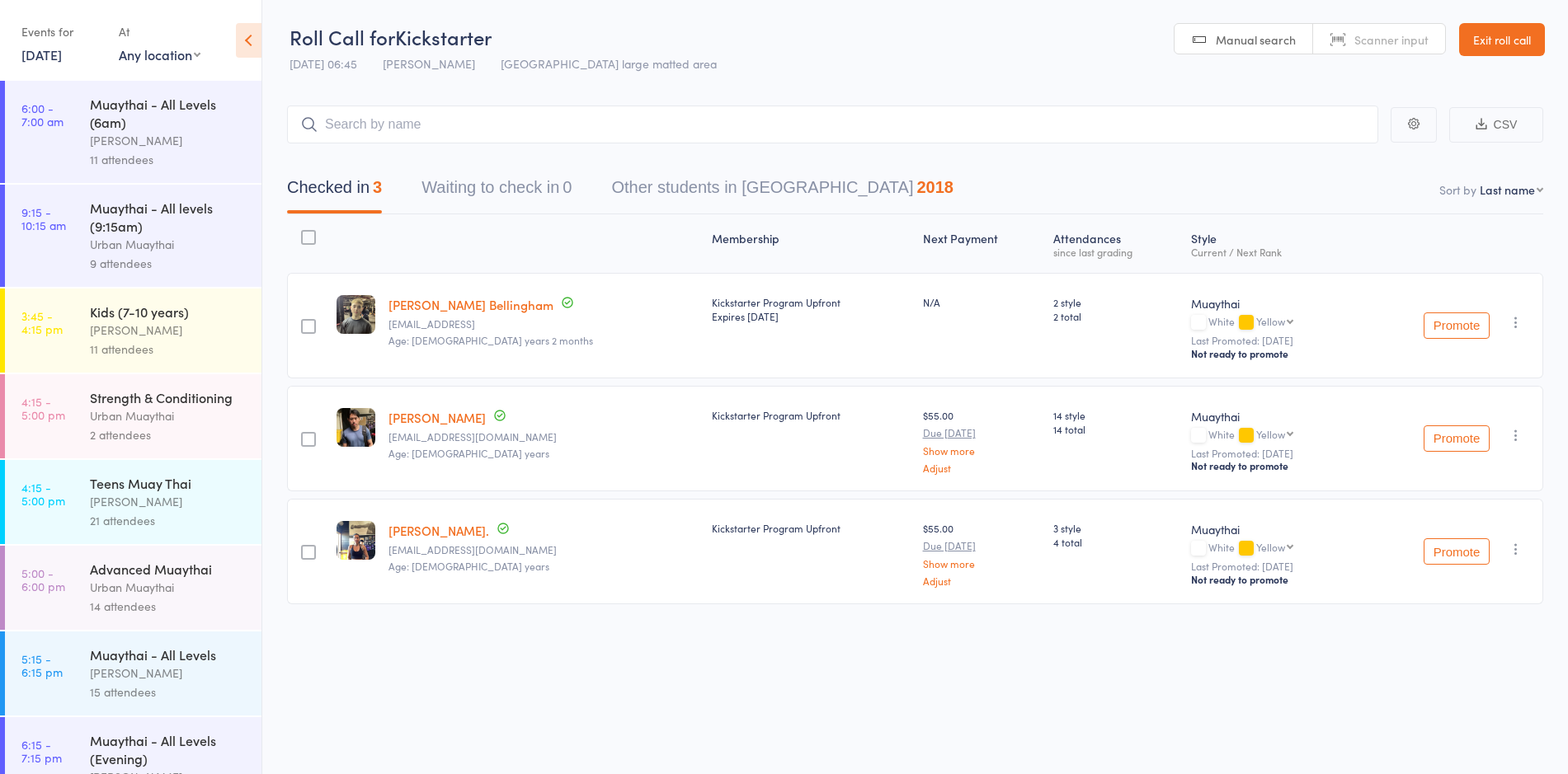
scroll to position [132, 0]
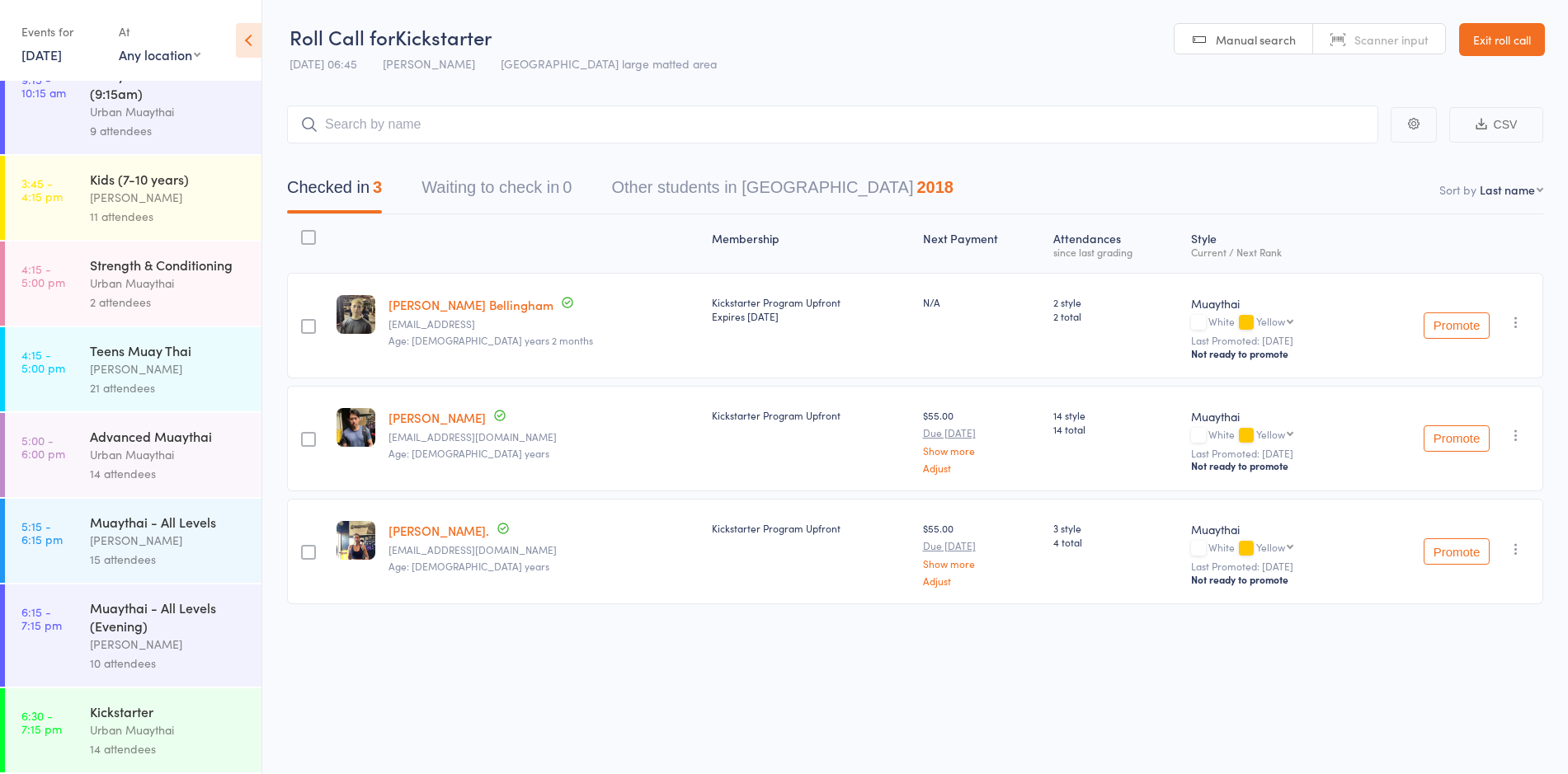
click at [157, 727] on div "Urban Muaythai" at bounding box center [169, 730] width 157 height 19
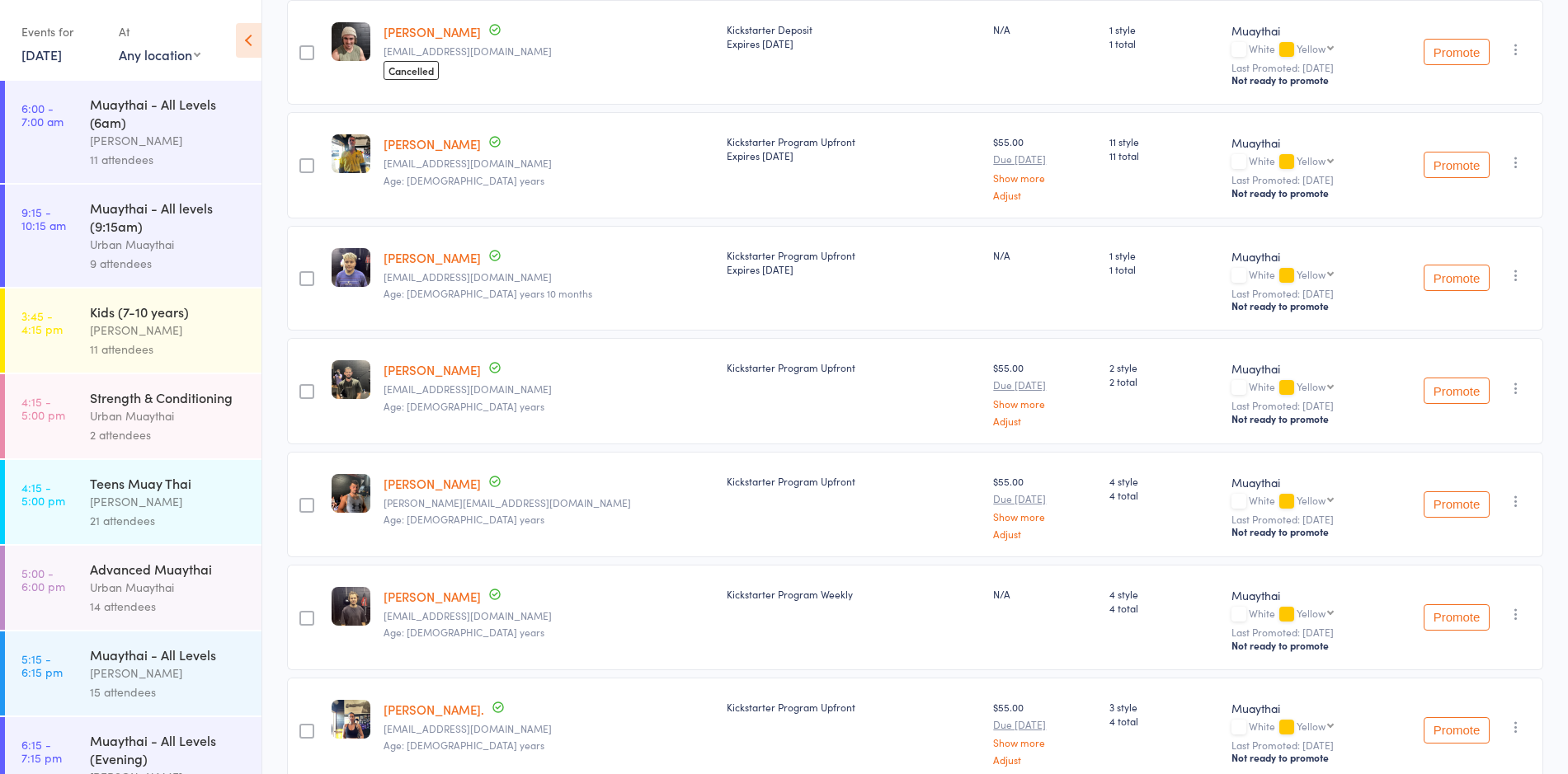
scroll to position [412, 0]
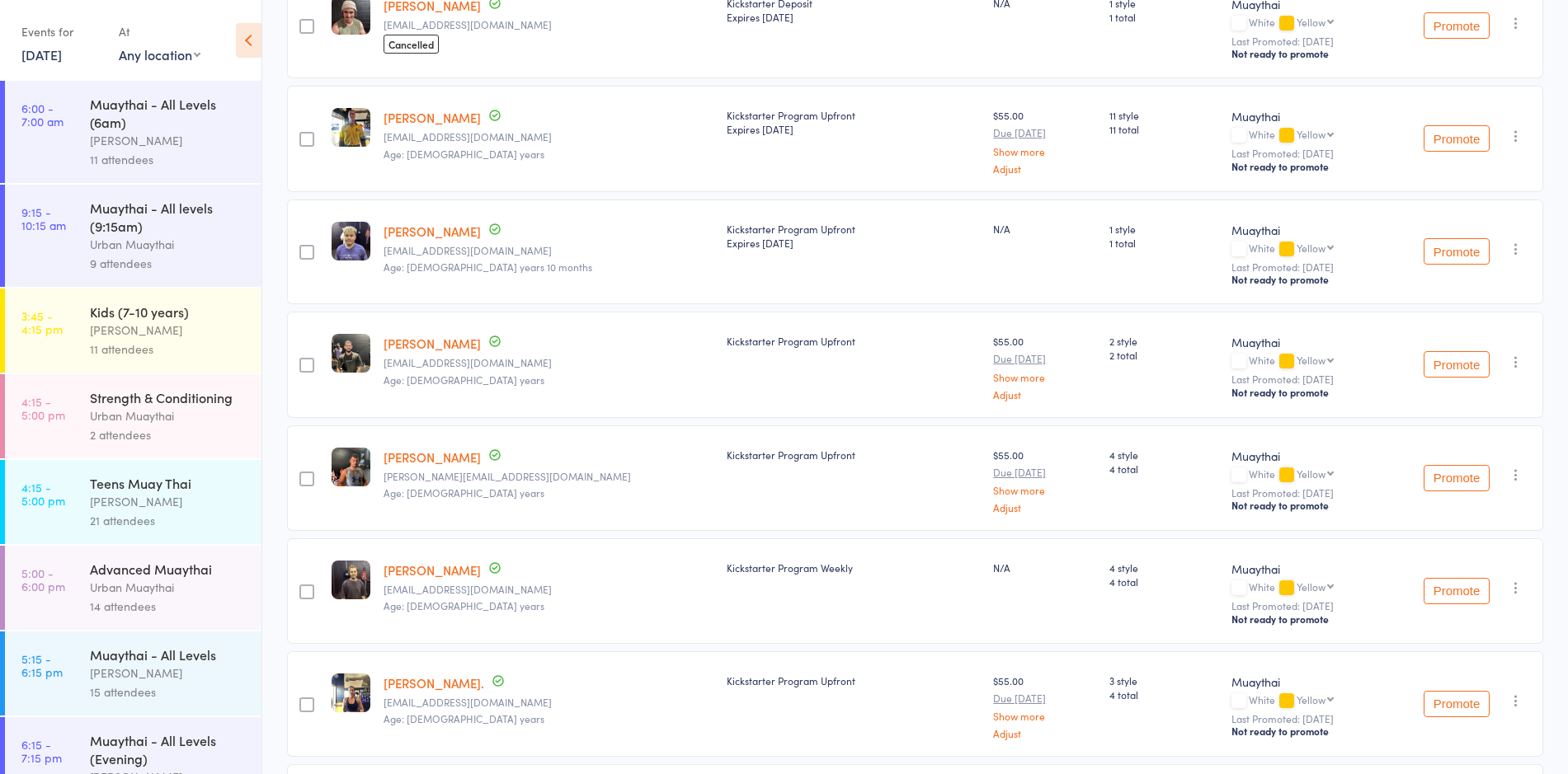
click at [42, 46] on link "14 Aug, 2025" at bounding box center [41, 54] width 40 height 18
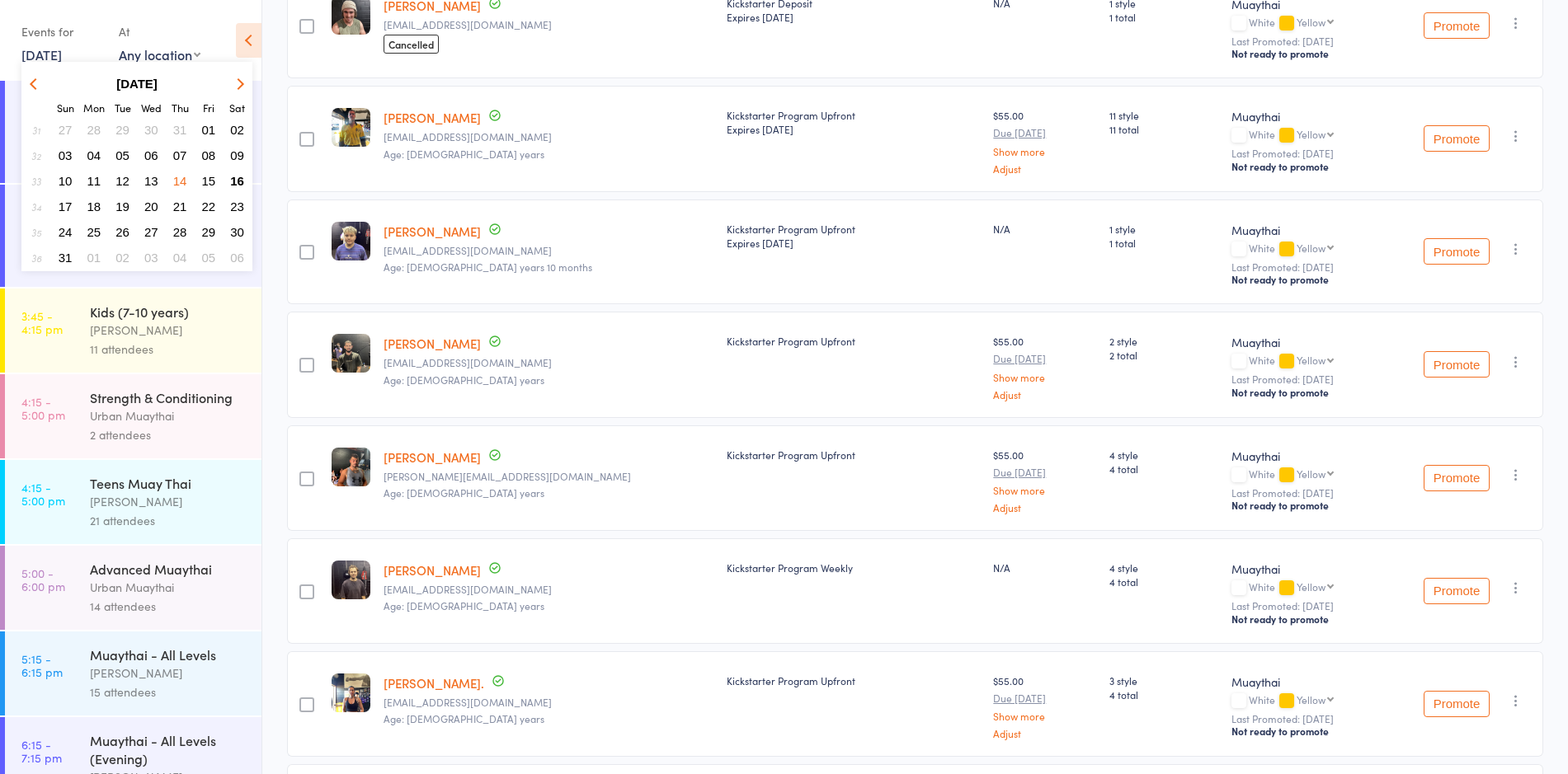
click at [242, 178] on span "16" at bounding box center [237, 180] width 14 height 14
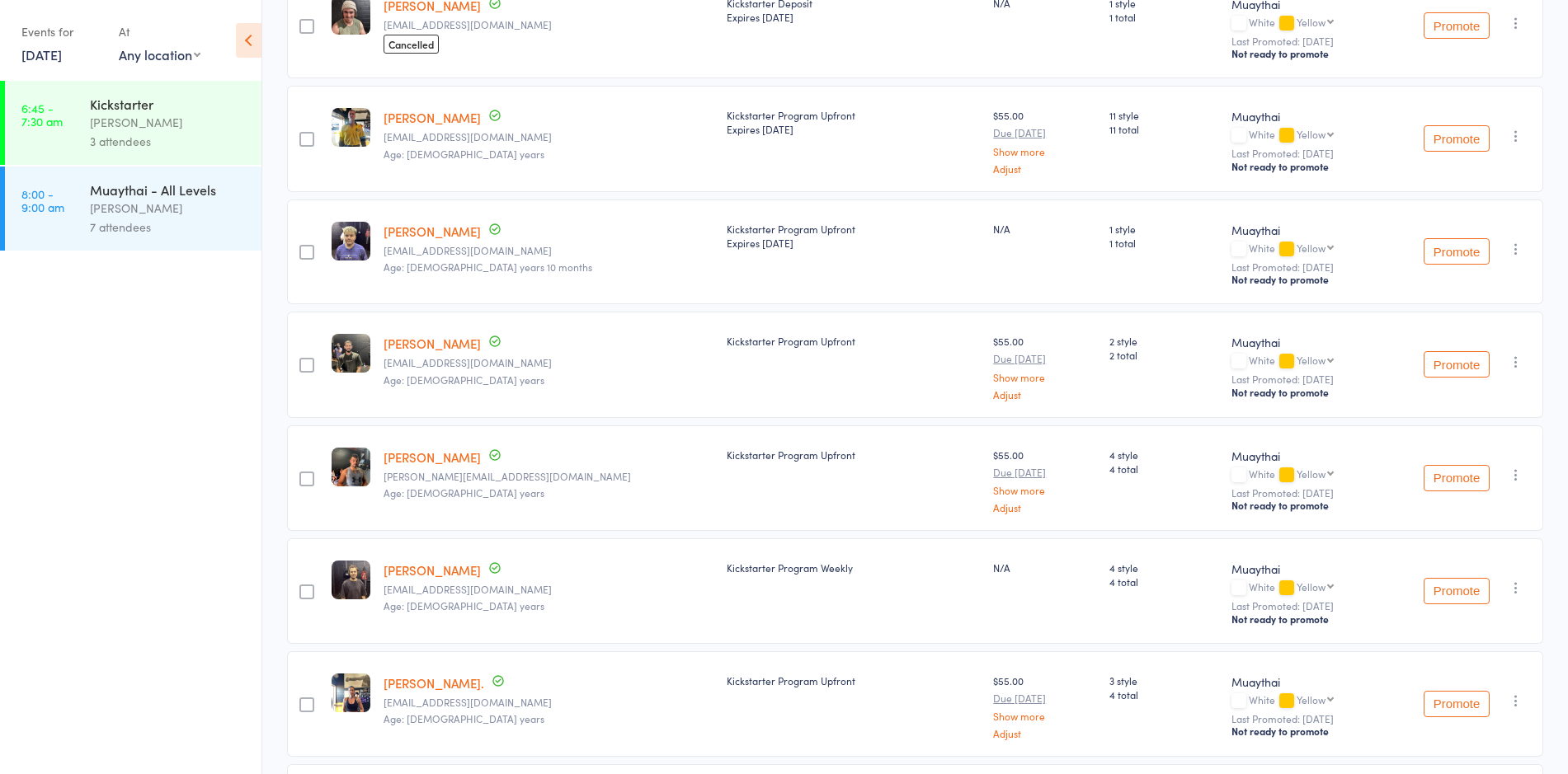
click at [176, 216] on div "[PERSON_NAME]" at bounding box center [169, 208] width 157 height 19
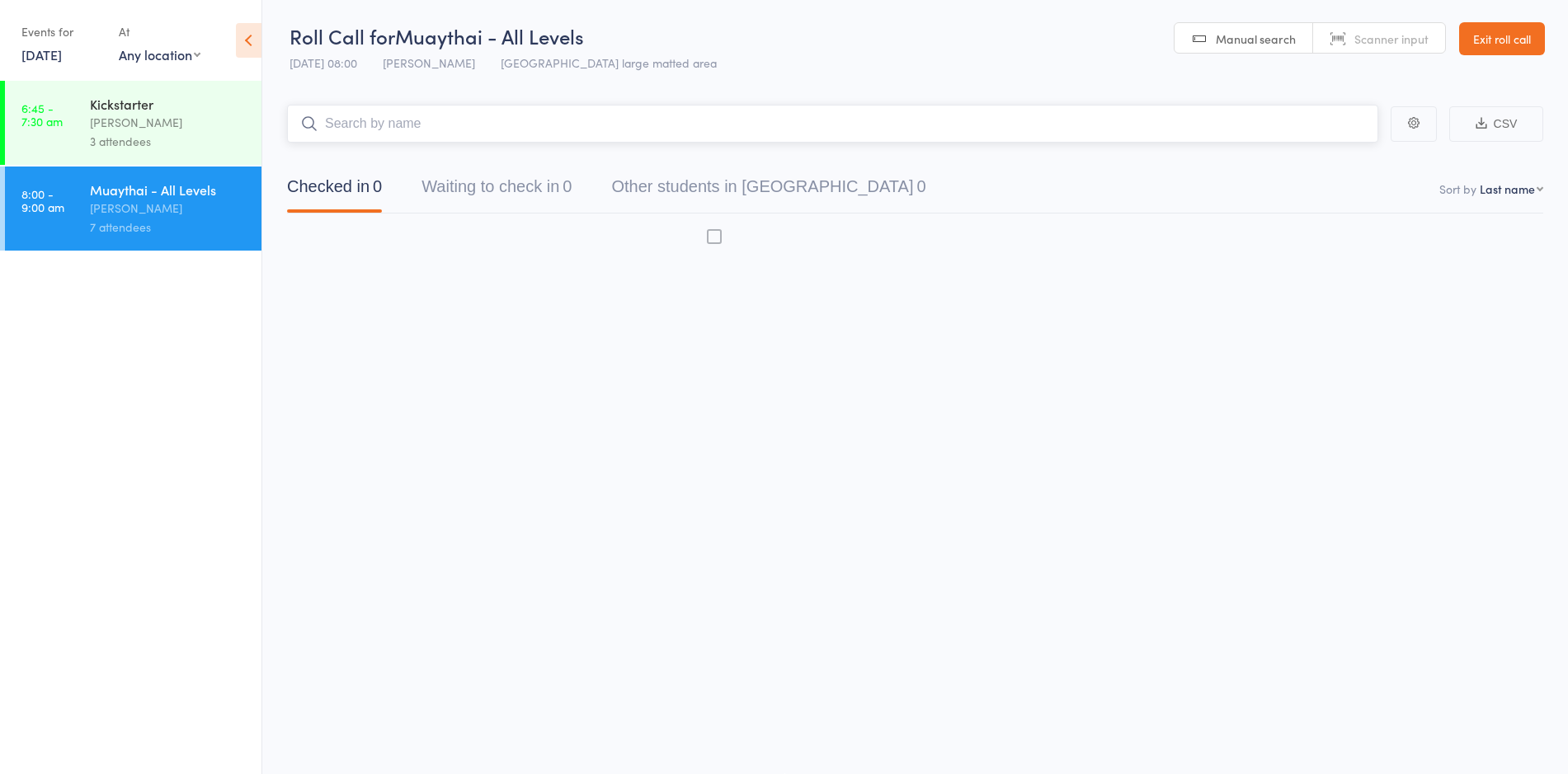
scroll to position [1, 0]
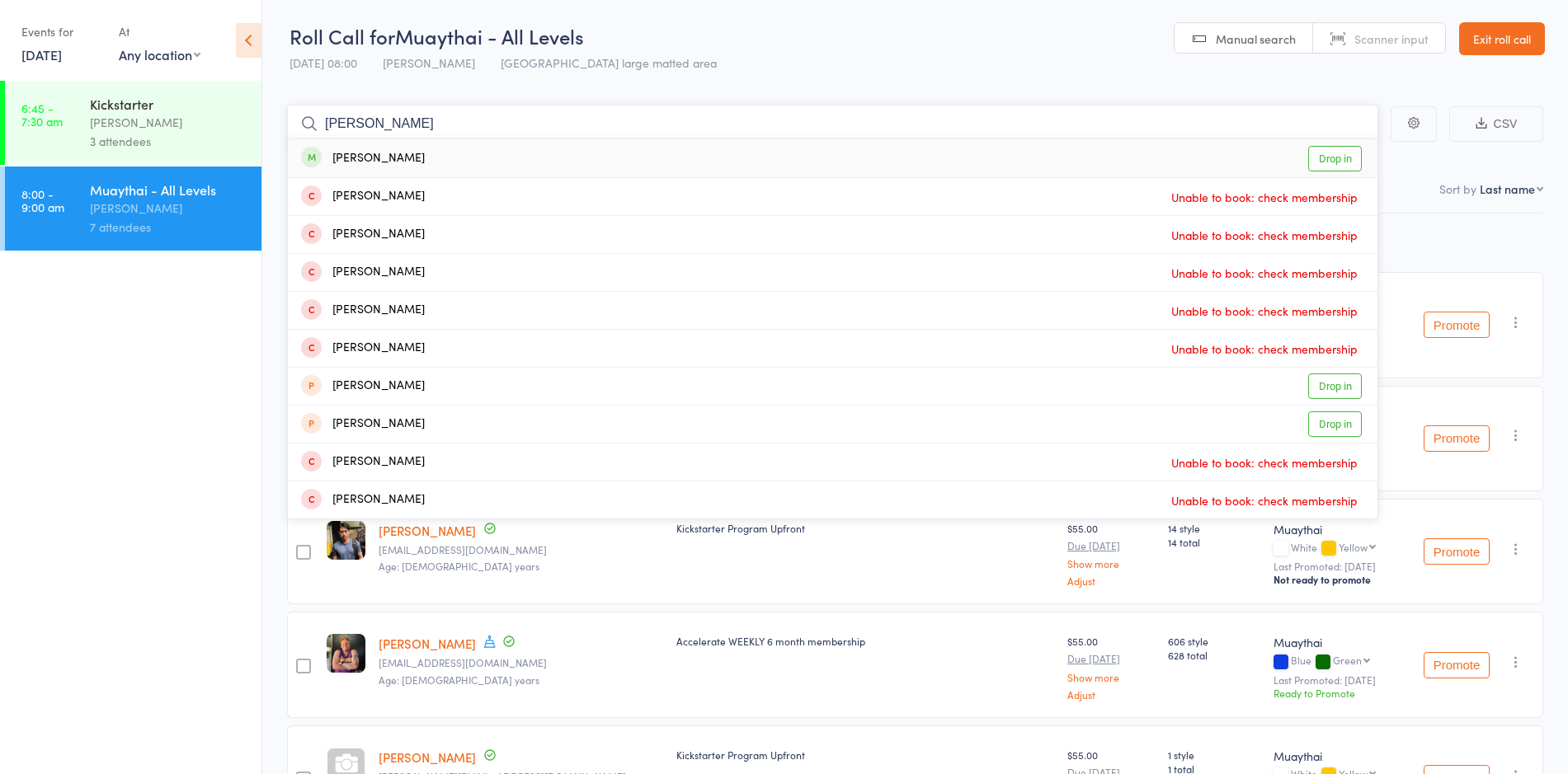
type input "justin heck"
click at [1335, 161] on link "Drop in" at bounding box center [1335, 158] width 54 height 26
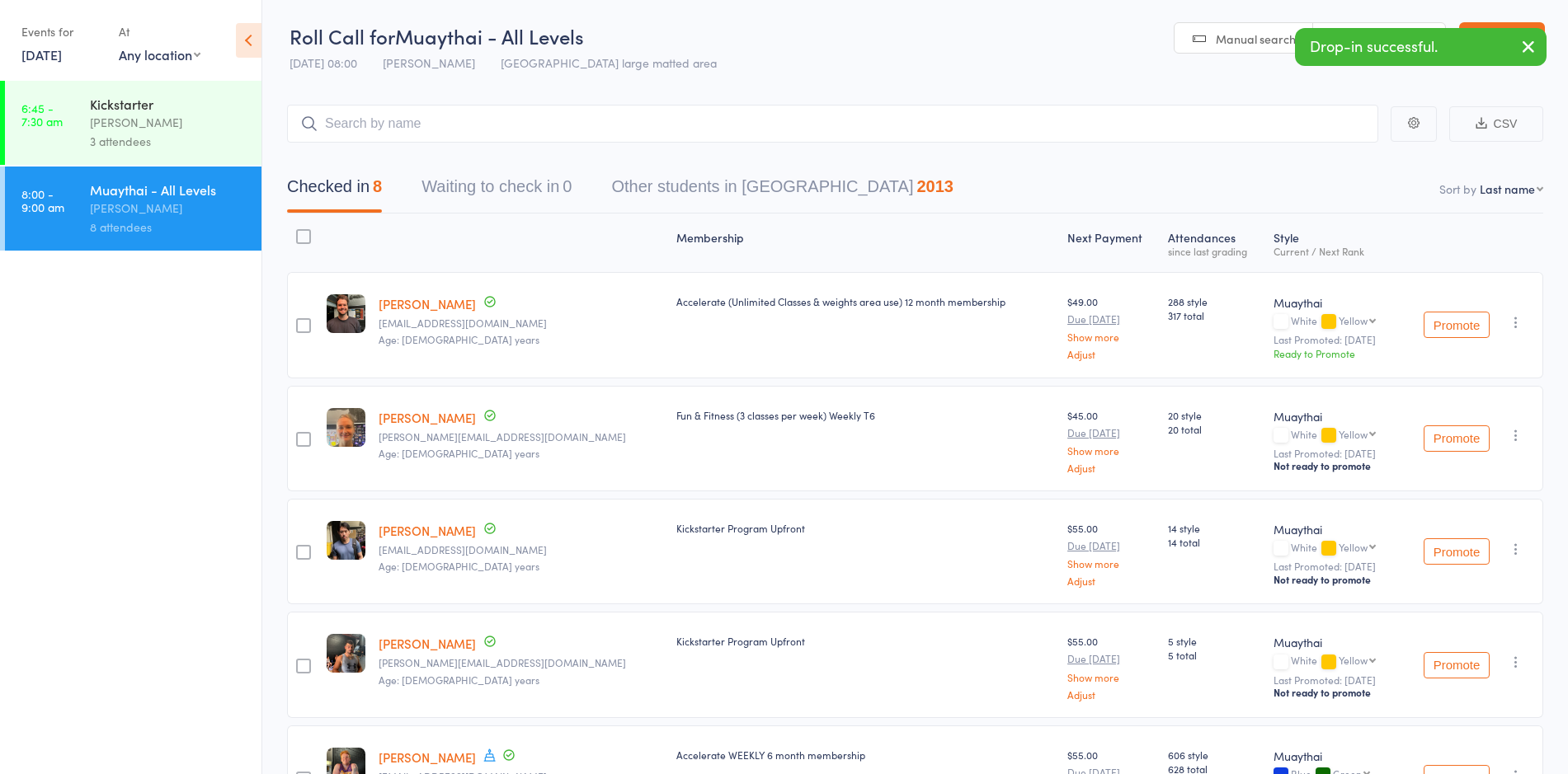
click at [1508, 25] on link "Exit roll call" at bounding box center [1501, 38] width 85 height 33
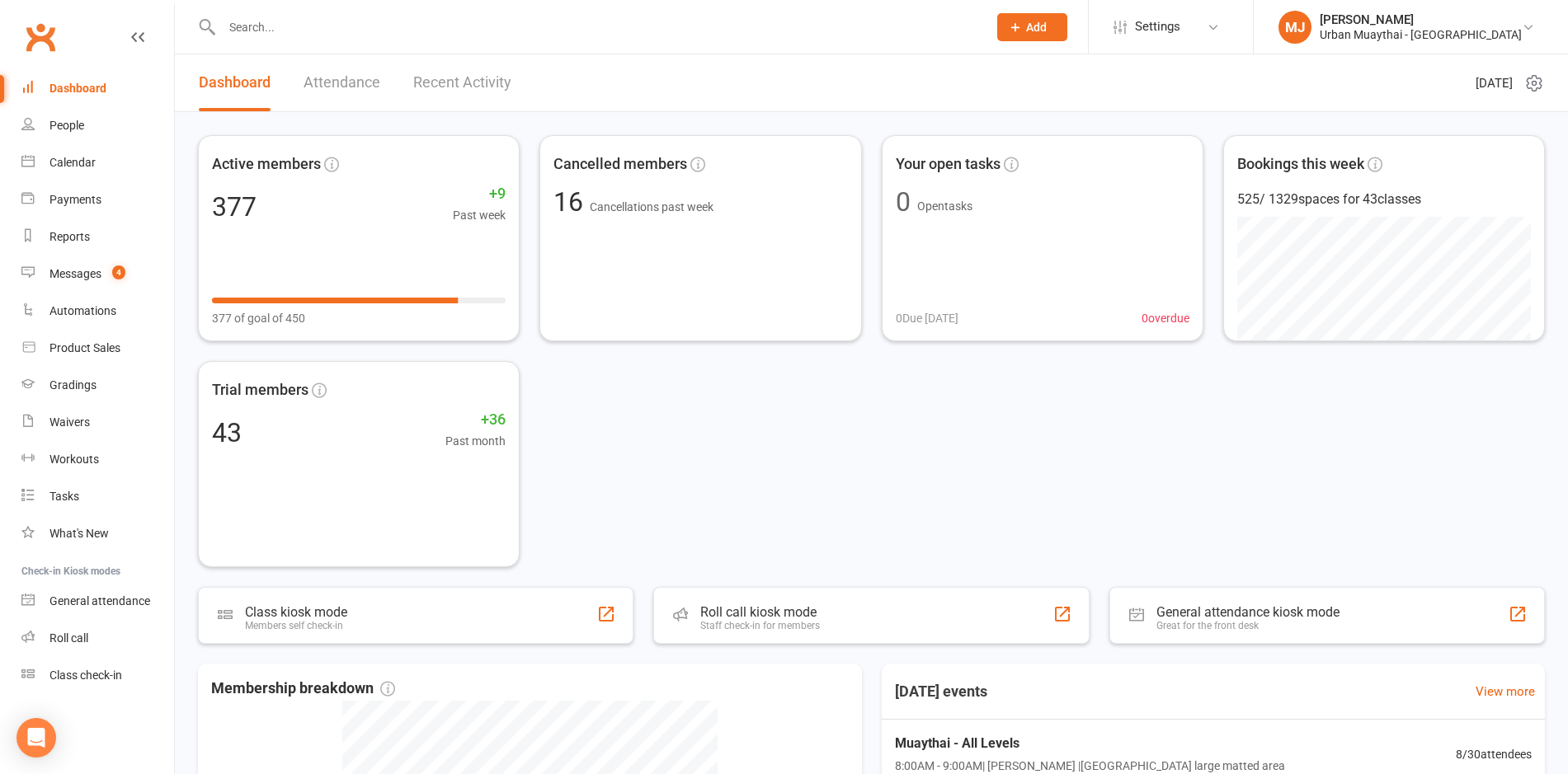
drag, startPoint x: 0, startPoint y: 0, endPoint x: 945, endPoint y: 92, distance: 949.5
click at [945, 92] on header "Dashboard Attendance Recent Activity [DATE]" at bounding box center [871, 83] width 1393 height 58
